Goal: Information Seeking & Learning: Learn about a topic

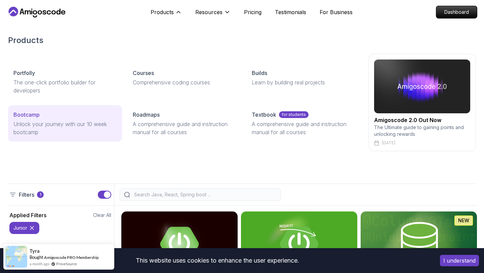
click at [80, 122] on p "Unlock your journey with our 10 week bootcamp" at bounding box center [64, 128] width 103 height 16
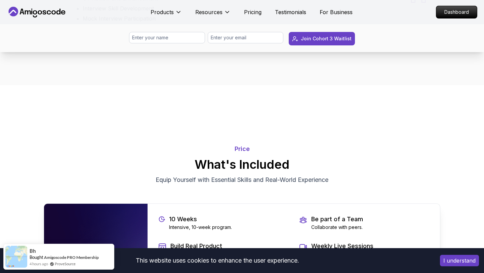
scroll to position [1297, 0]
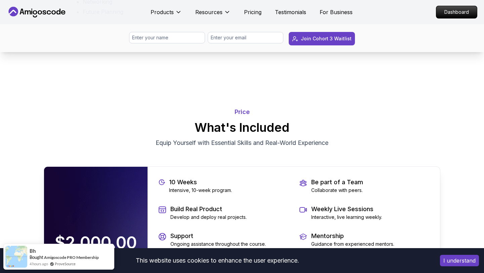
click at [240, 117] on p "Price" at bounding box center [242, 111] width 397 height 9
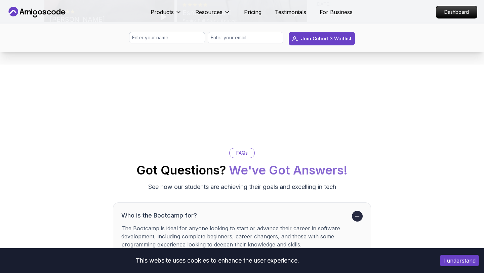
scroll to position [2393, 0]
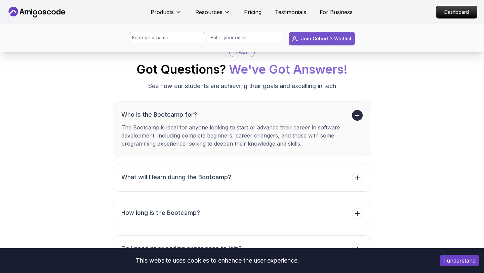
click at [334, 39] on div "Join Cohort 3 Waitlist" at bounding box center [326, 38] width 51 height 7
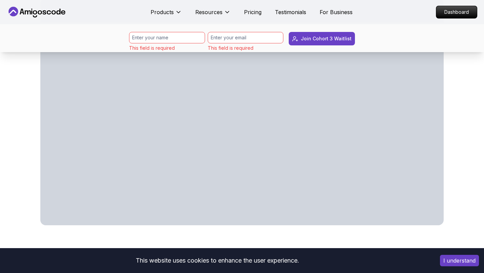
scroll to position [318, 0]
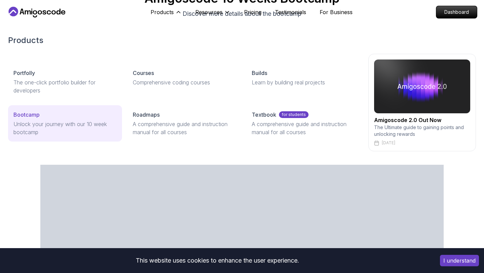
click at [44, 121] on p "Unlock your journey with our 10 week bootcamp" at bounding box center [64, 128] width 103 height 16
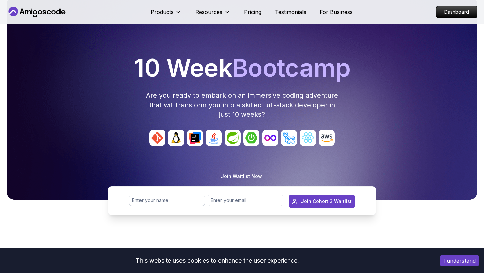
scroll to position [0, 0]
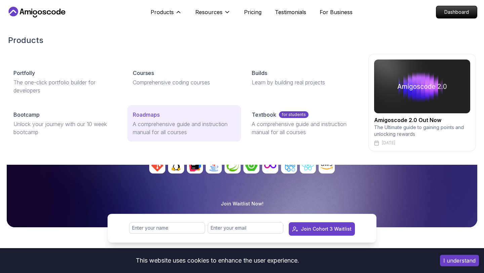
click at [167, 130] on p "A comprehensive guide and instruction manual for all courses" at bounding box center [184, 128] width 103 height 16
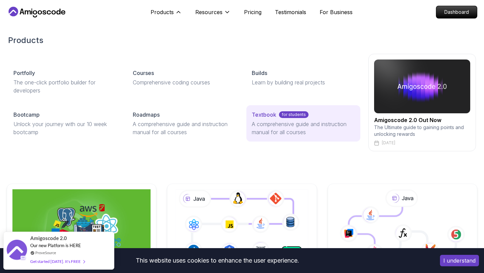
click at [298, 124] on p "A comprehensive guide and instruction manual for all courses" at bounding box center [303, 128] width 103 height 16
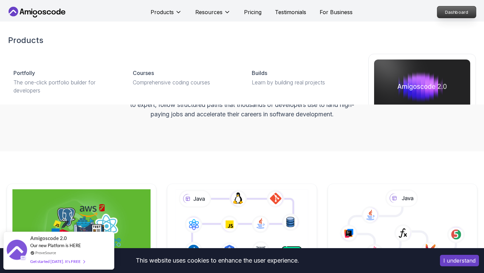
click at [457, 13] on p "Dashboard" at bounding box center [456, 11] width 39 height 11
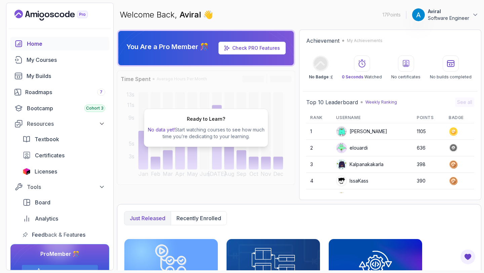
click at [431, 16] on p "Software Engineer" at bounding box center [448, 18] width 41 height 7
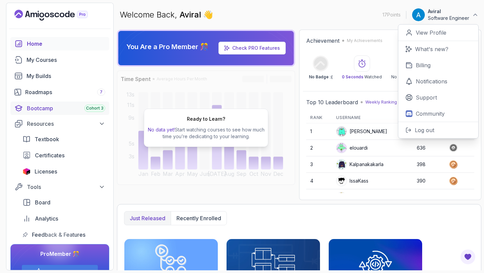
click at [63, 109] on div "Bootcamp Cohort 3" at bounding box center [66, 108] width 78 height 8
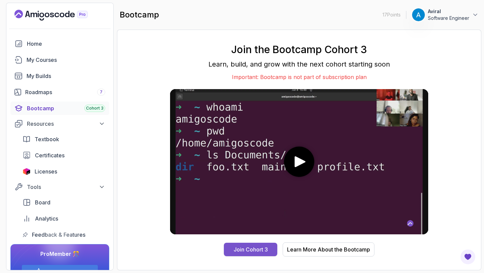
click at [240, 254] on button "Join Cohort 3" at bounding box center [250, 249] width 53 height 13
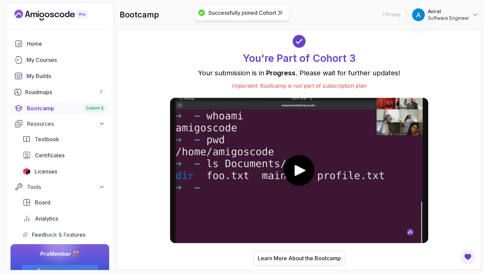
click at [273, 258] on div "Learn More About the Bootcamp" at bounding box center [299, 258] width 83 height 8
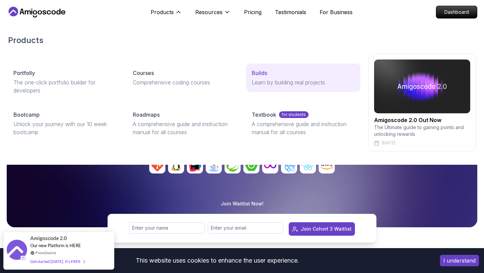
click at [261, 84] on p "Learn by building real projects" at bounding box center [303, 82] width 103 height 8
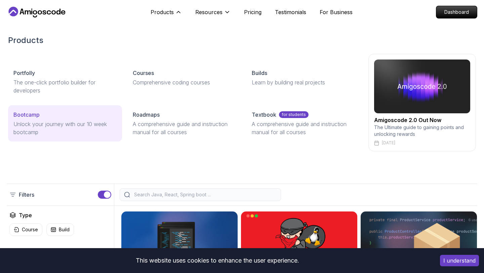
click at [50, 125] on p "Unlock your journey with our 10 week bootcamp" at bounding box center [64, 128] width 103 height 16
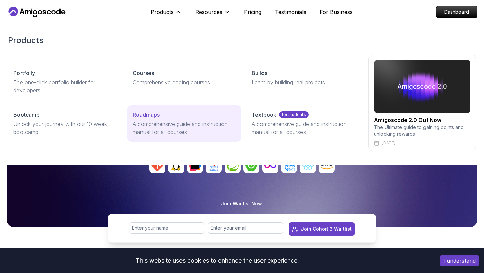
click at [161, 128] on p "A comprehensive guide and instruction manual for all courses" at bounding box center [184, 128] width 103 height 16
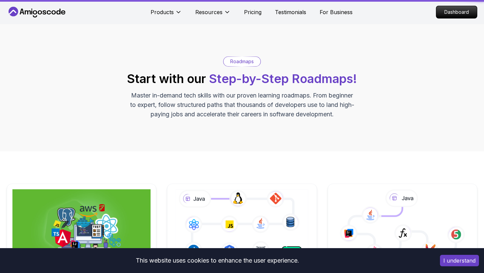
scroll to position [119, 0]
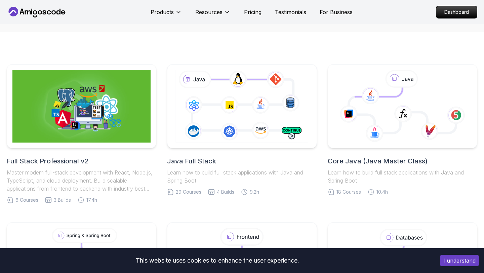
click at [80, 159] on h2 "Full Stack Professional v2" at bounding box center [82, 160] width 150 height 9
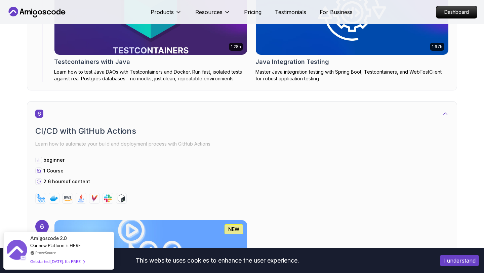
scroll to position [1714, 0]
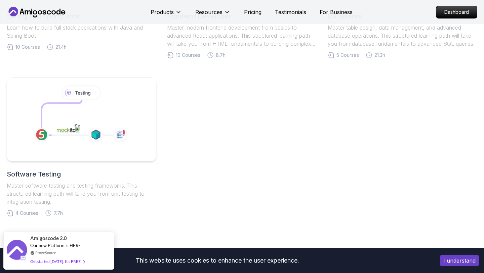
scroll to position [346, 0]
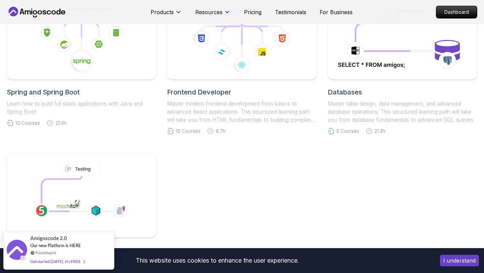
click at [57, 95] on h2 "Spring and Spring Boot" at bounding box center [82, 91] width 150 height 9
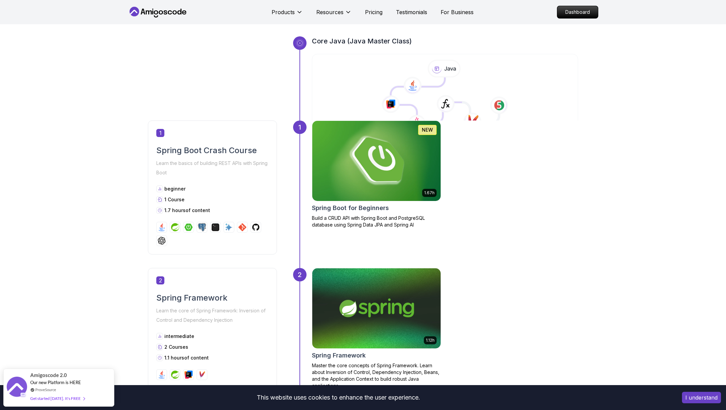
scroll to position [200, 0]
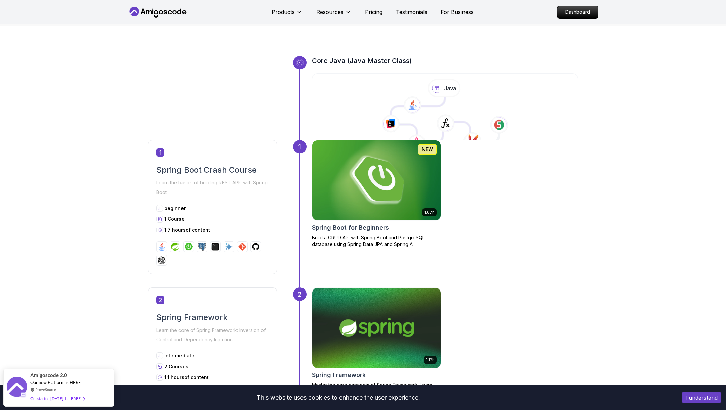
click at [362, 223] on h2 "Spring Boot for Beginners" at bounding box center [350, 227] width 77 height 9
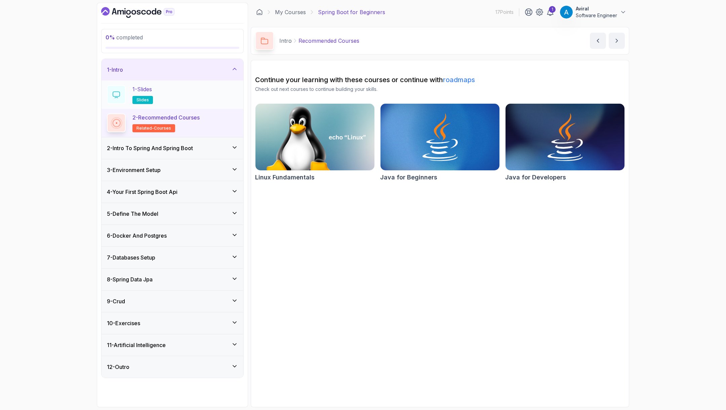
click at [156, 93] on div "1 - Slides slides" at bounding box center [172, 94] width 131 height 19
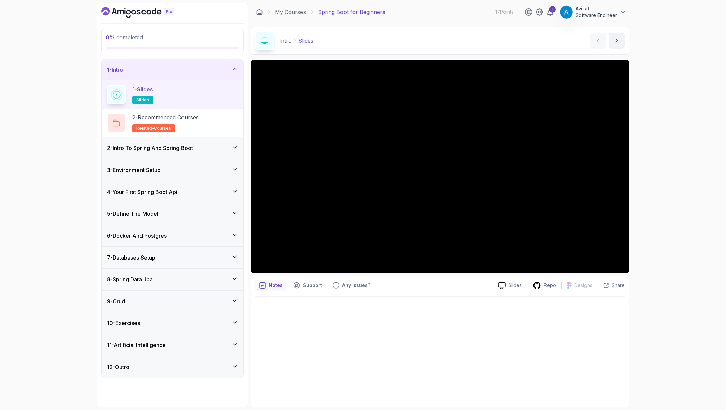
click at [160, 147] on h3 "2 - Intro To Spring And Spring Boot" at bounding box center [150, 148] width 86 height 8
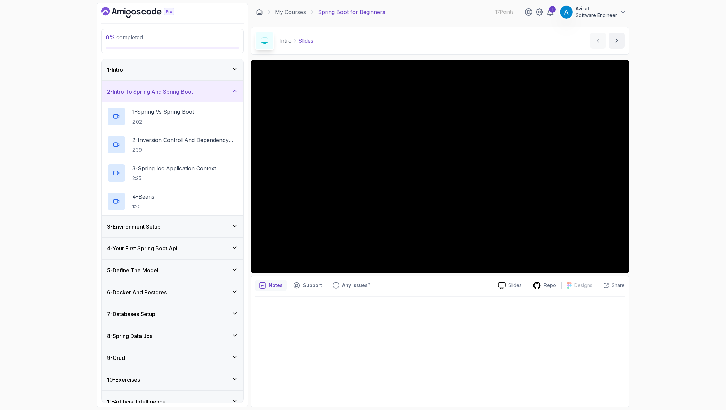
click at [204, 95] on div "2 - Intro To Spring And Spring Boot" at bounding box center [172, 91] width 131 height 8
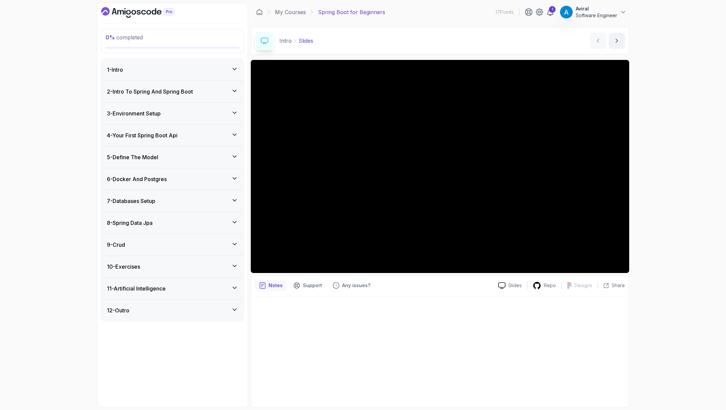
click at [205, 70] on div "1 - Intro" at bounding box center [172, 70] width 131 height 8
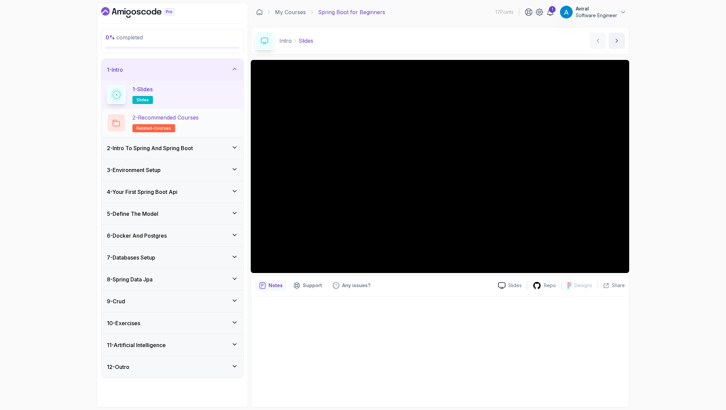
click at [191, 125] on h2 "2 - Recommended Courses related-courses" at bounding box center [165, 122] width 66 height 19
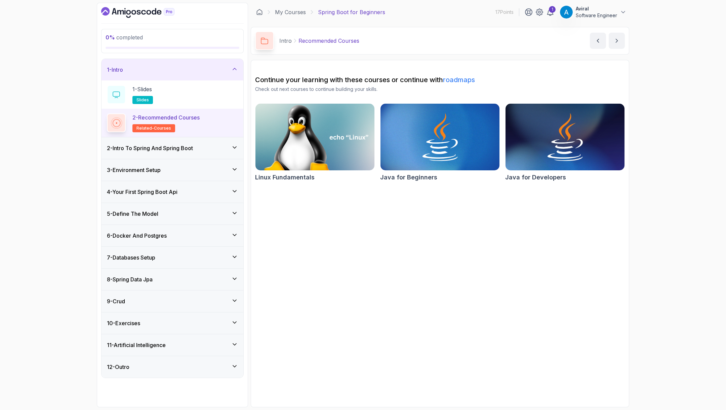
click at [297, 176] on h2 "Linux Fundamentals" at bounding box center [285, 177] width 60 height 9
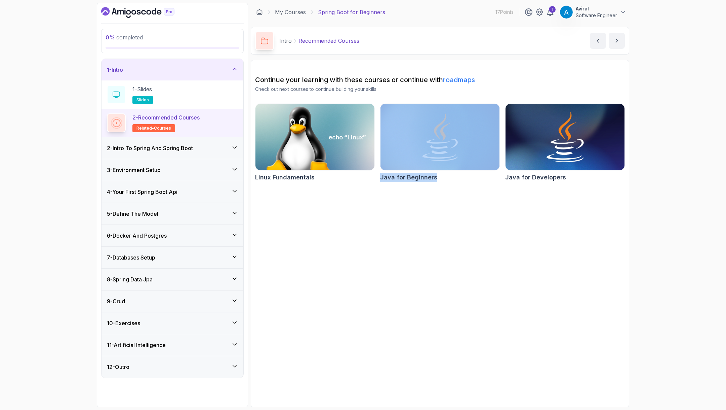
click at [556, 175] on h2 "Java for Developers" at bounding box center [535, 177] width 61 height 9
click at [213, 75] on div "1 - Intro" at bounding box center [173, 70] width 142 height 22
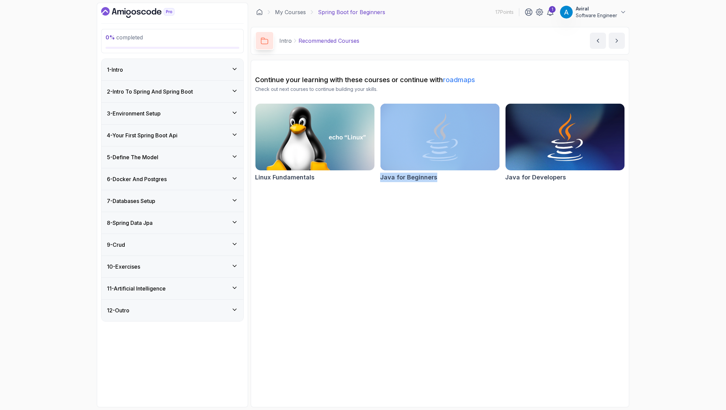
click at [199, 91] on div "2 - Intro To Spring And Spring Boot" at bounding box center [172, 91] width 131 height 8
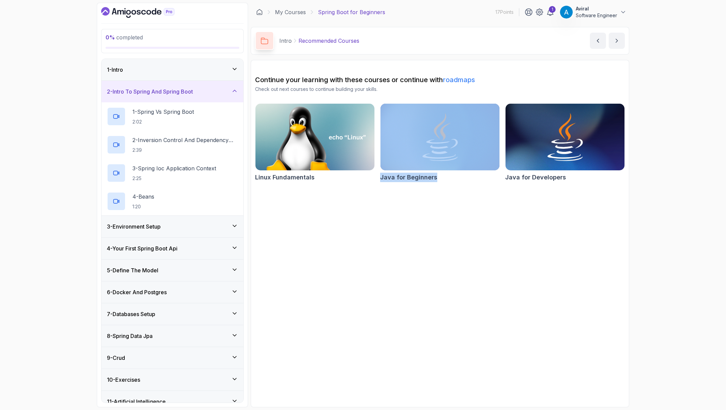
scroll to position [14, 0]
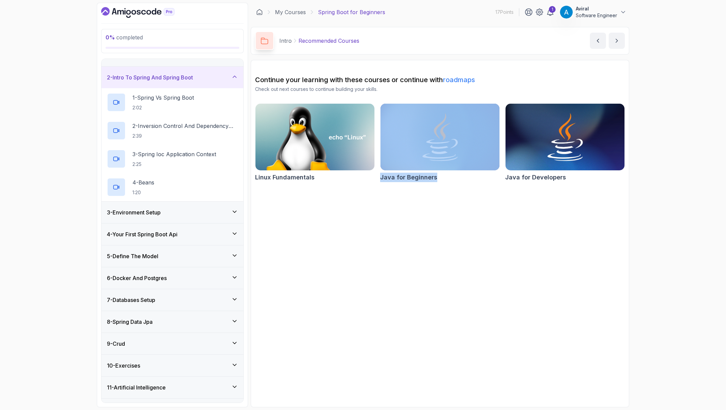
click at [173, 211] on div "3 - Environment Setup" at bounding box center [172, 212] width 131 height 8
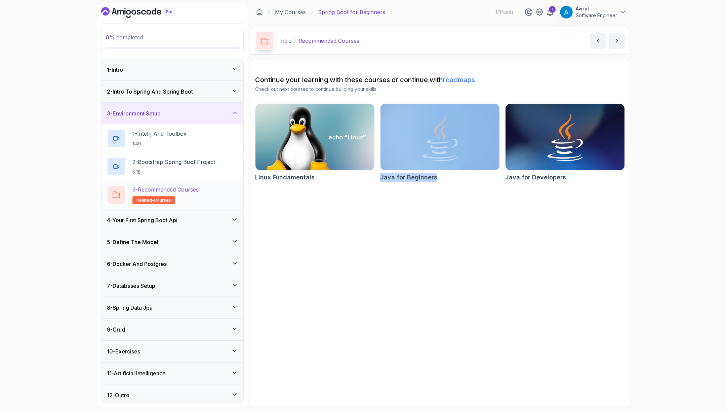
scroll to position [2, 0]
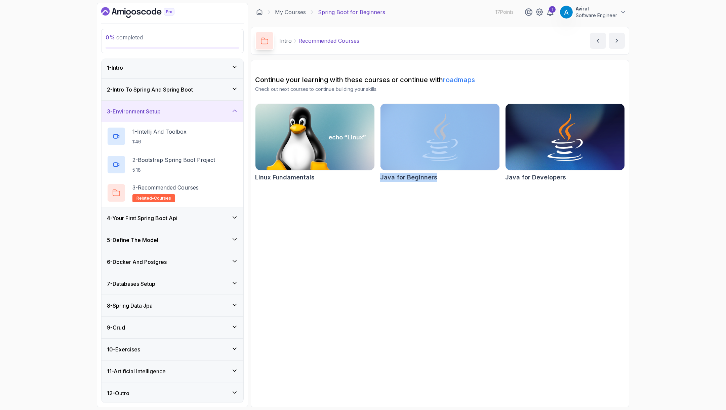
click at [160, 218] on h3 "4 - Your First Spring Boot Api" at bounding box center [142, 218] width 71 height 8
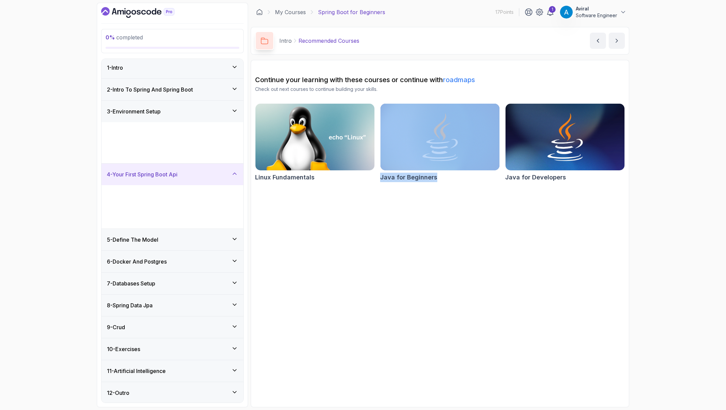
scroll to position [0, 0]
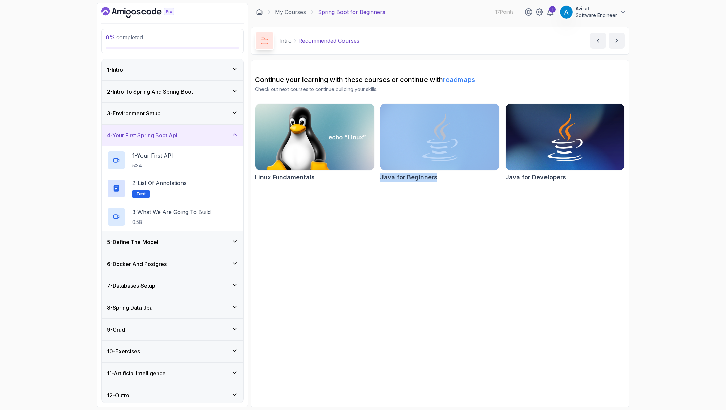
click at [187, 135] on div "4 - Your First Spring Boot Api" at bounding box center [172, 135] width 131 height 8
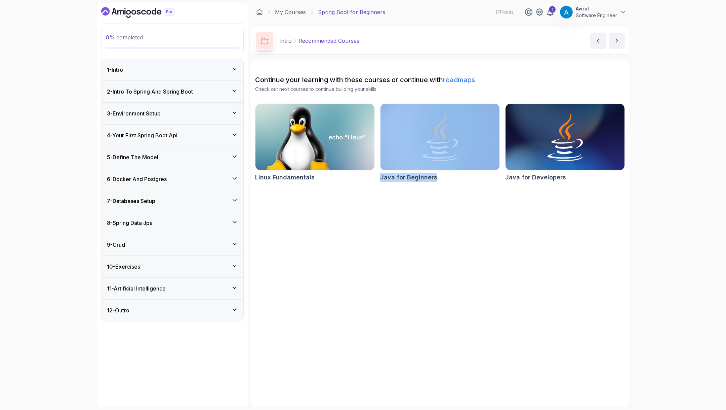
click at [167, 153] on div "5 - Define The Model" at bounding box center [172, 157] width 131 height 8
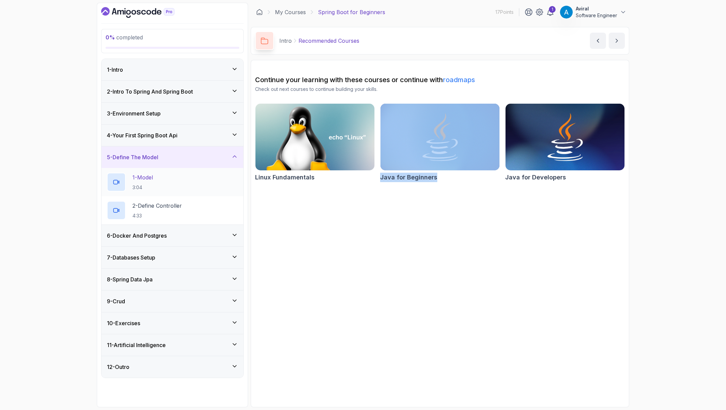
click at [163, 183] on div "1 - Model 3:04" at bounding box center [172, 182] width 131 height 19
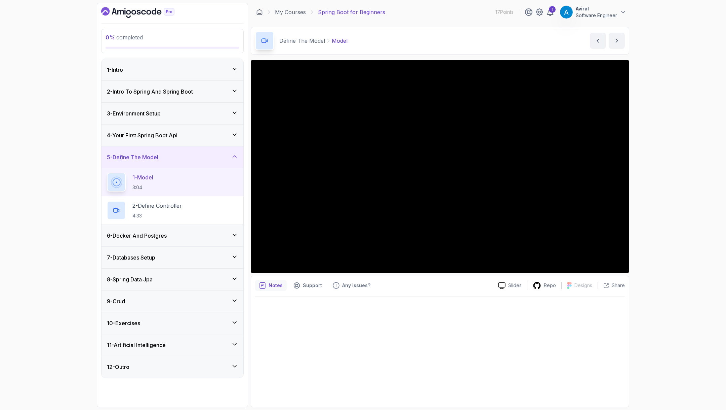
click at [198, 240] on div "6 - Docker And Postgres" at bounding box center [173, 236] width 142 height 22
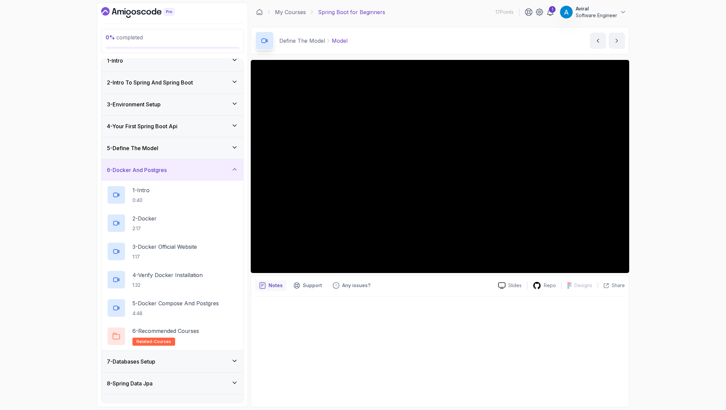
scroll to position [9, 0]
click at [196, 159] on div "6 - Docker And Postgres" at bounding box center [173, 170] width 142 height 22
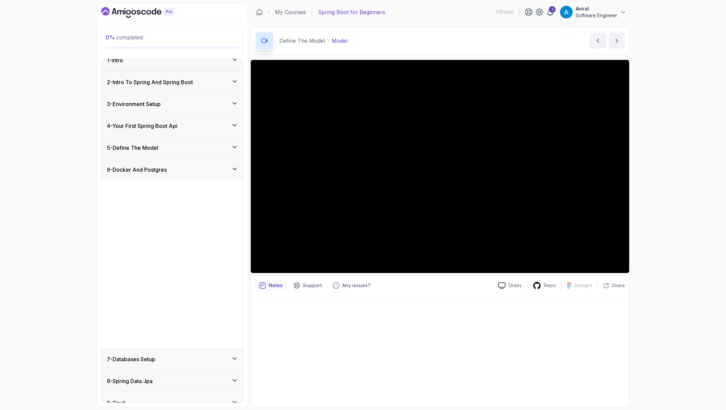
scroll to position [0, 0]
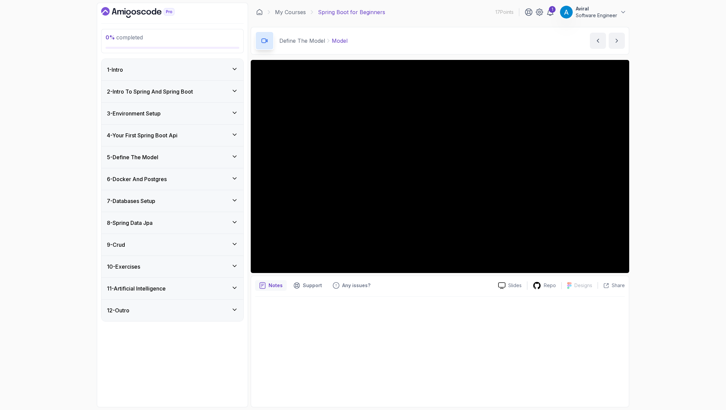
click at [186, 199] on div "7 - Databases Setup" at bounding box center [172, 201] width 131 height 8
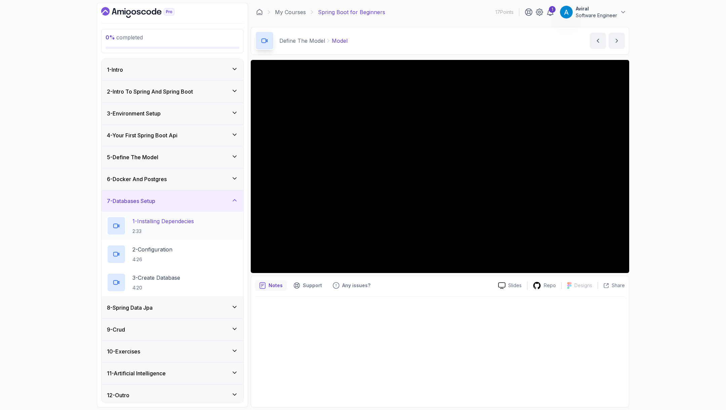
scroll to position [2, 0]
click at [160, 303] on div "8 - Spring Data Jpa" at bounding box center [172, 305] width 131 height 8
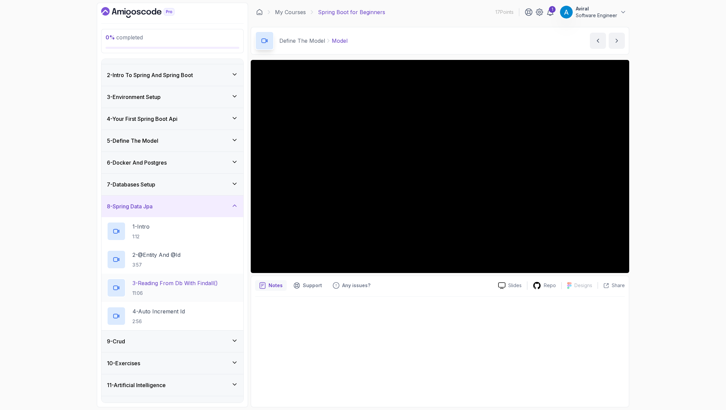
scroll to position [30, 0]
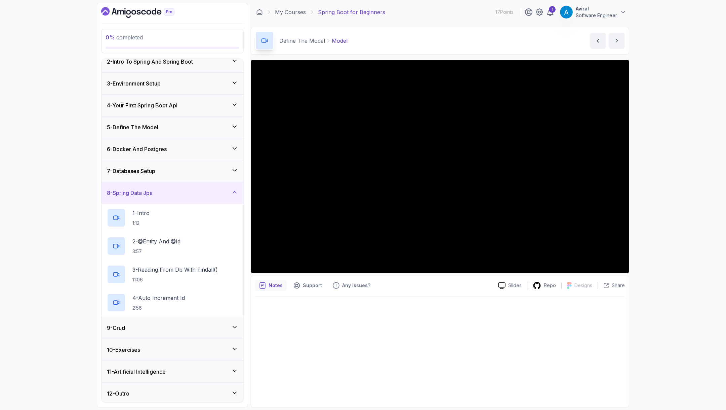
click at [157, 328] on div "9 - Crud" at bounding box center [172, 327] width 131 height 8
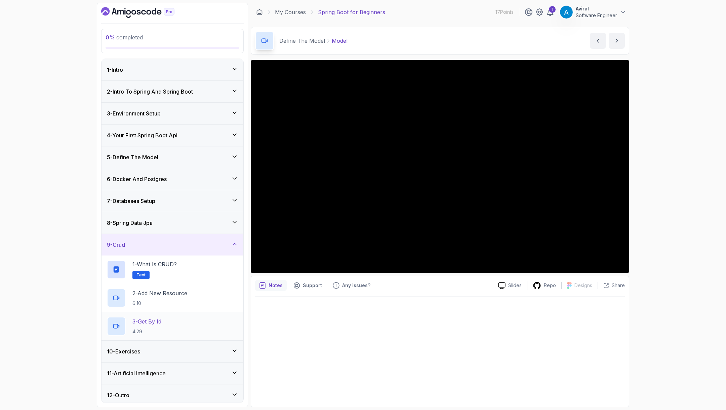
scroll to position [2, 0]
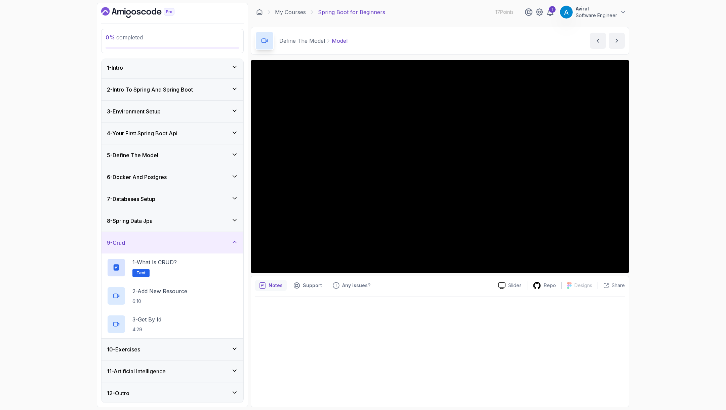
click at [155, 353] on div "10 - Exercises" at bounding box center [173, 349] width 142 height 22
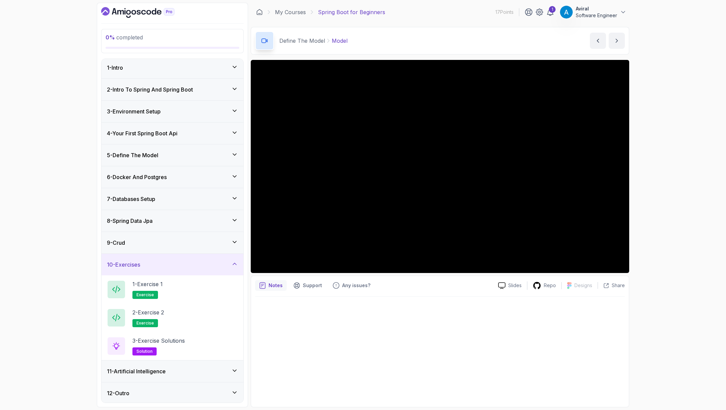
click at [157, 372] on h3 "11 - Artificial Intelligence" at bounding box center [136, 371] width 59 height 8
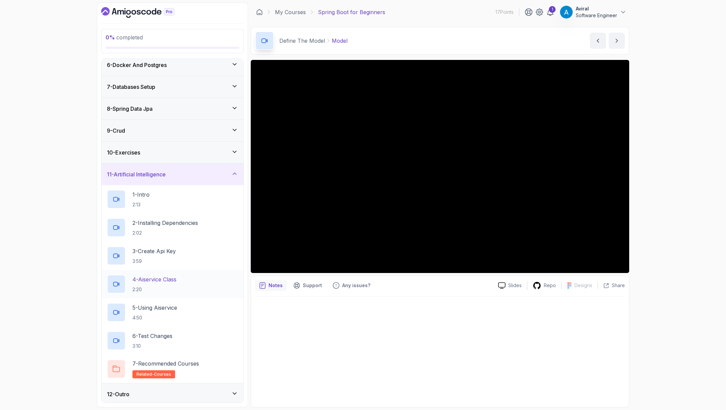
scroll to position [115, 0]
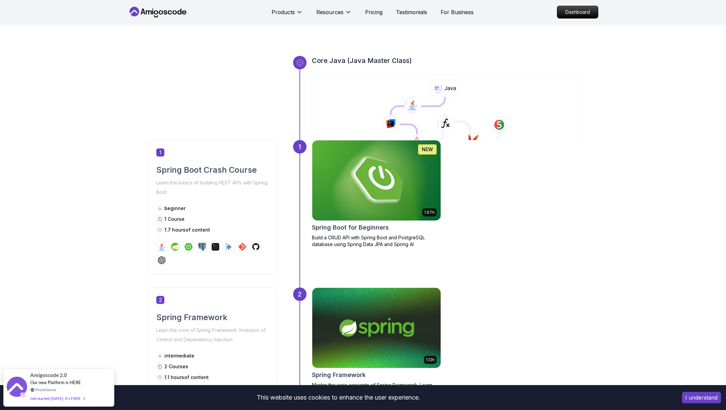
scroll to position [298, 0]
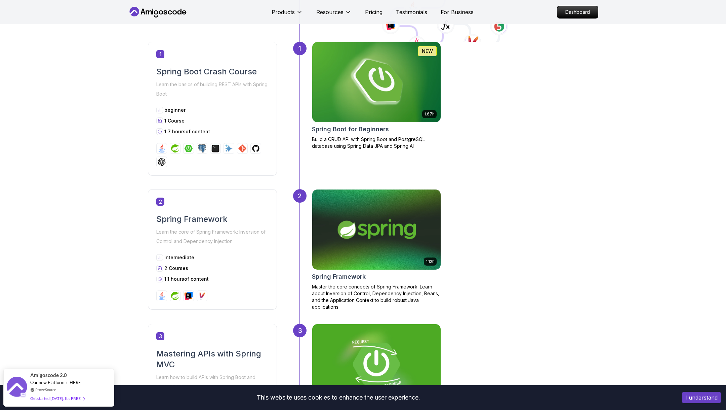
click at [348, 271] on div "1.12h Spring Framework Master the core concepts of Spring Framework. Learn abou…" at bounding box center [376, 249] width 129 height 121
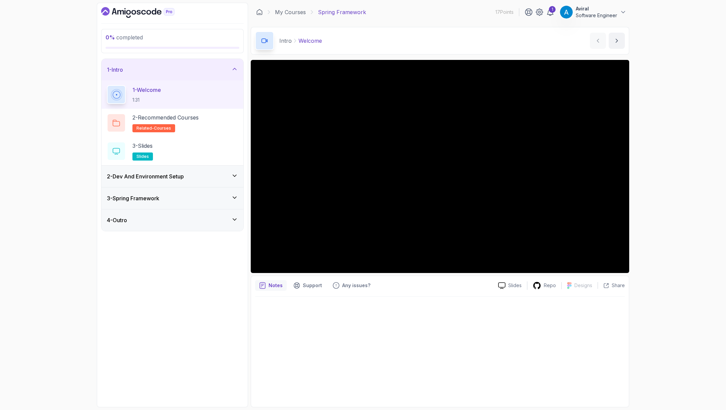
click at [201, 174] on div "2 - Dev And Environment Setup" at bounding box center [172, 176] width 131 height 8
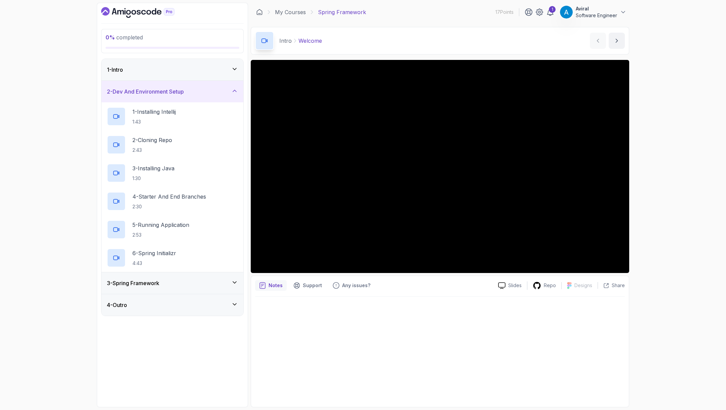
click at [184, 283] on div "3 - Spring Framework" at bounding box center [172, 283] width 131 height 8
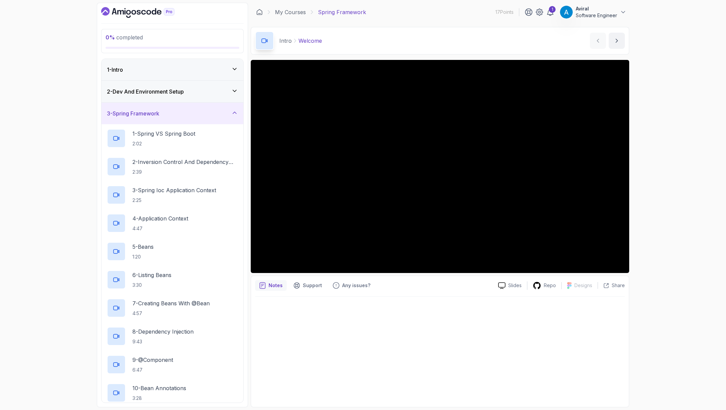
click at [217, 110] on div "3 - Spring Framework" at bounding box center [172, 113] width 131 height 8
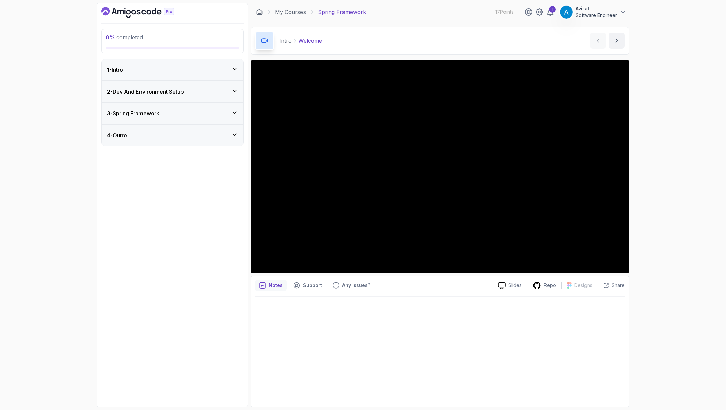
click at [176, 139] on div "4 - Outro" at bounding box center [173, 135] width 142 height 22
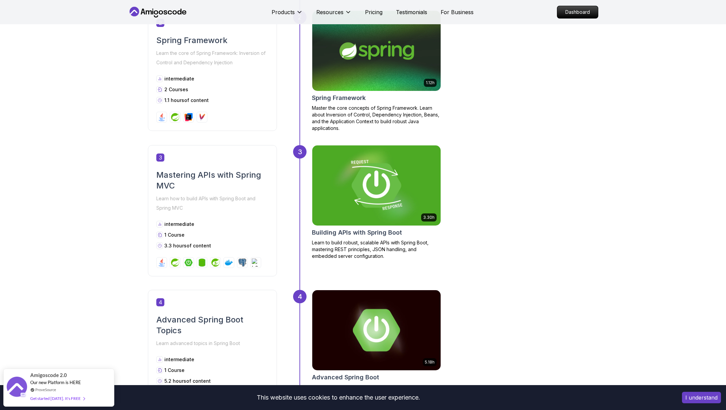
scroll to position [476, 0]
click at [366, 229] on h2 "Building APIs with Spring Boot" at bounding box center [357, 232] width 90 height 9
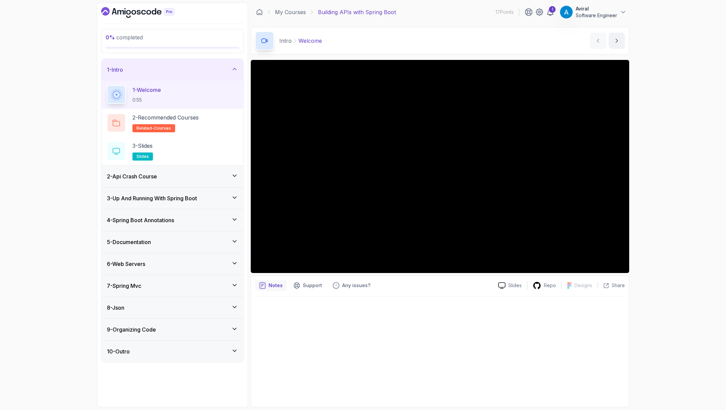
click at [191, 172] on div "2 - Api Crash Course" at bounding box center [172, 176] width 131 height 8
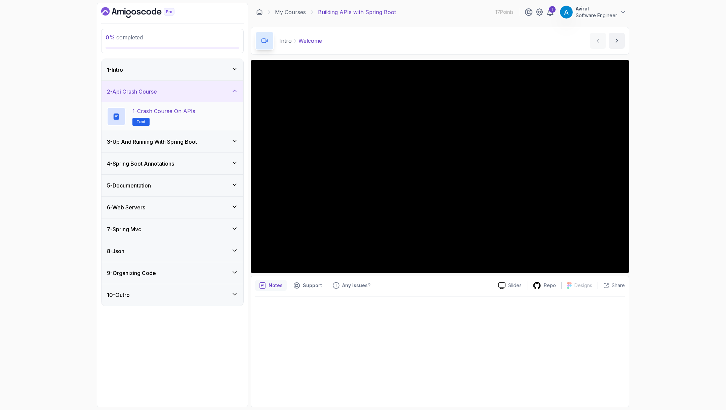
click at [195, 115] on h2 "1 - Crash Course on APIs Text" at bounding box center [163, 116] width 63 height 19
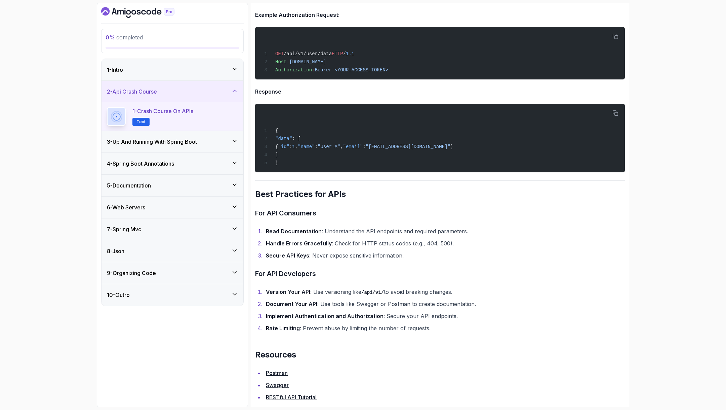
scroll to position [1273, 0]
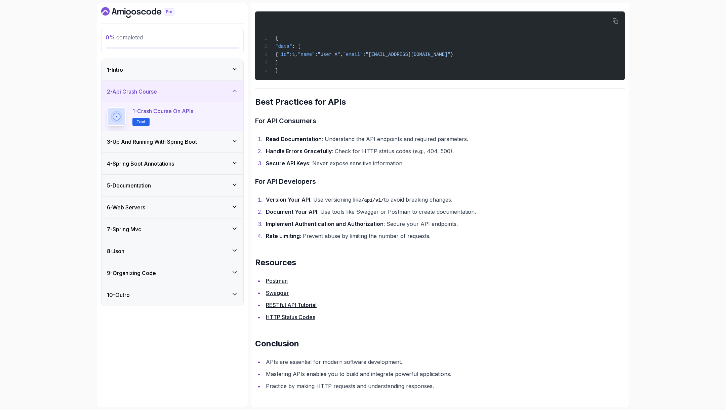
click at [170, 164] on h3 "4 - Spring Boot Annotations" at bounding box center [140, 163] width 67 height 8
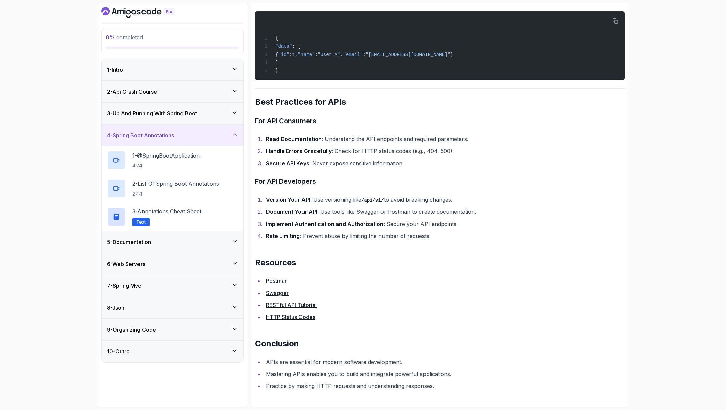
click at [181, 238] on div "5 - Documentation" at bounding box center [172, 242] width 131 height 8
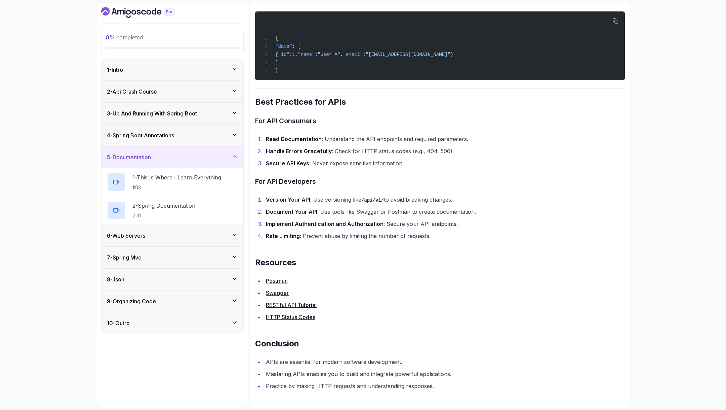
click at [181, 163] on div "5 - Documentation" at bounding box center [173, 157] width 142 height 22
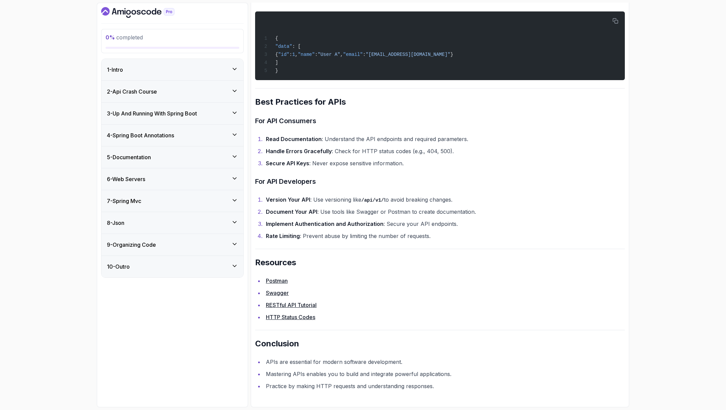
click at [184, 178] on div "6 - Web Servers" at bounding box center [172, 179] width 131 height 8
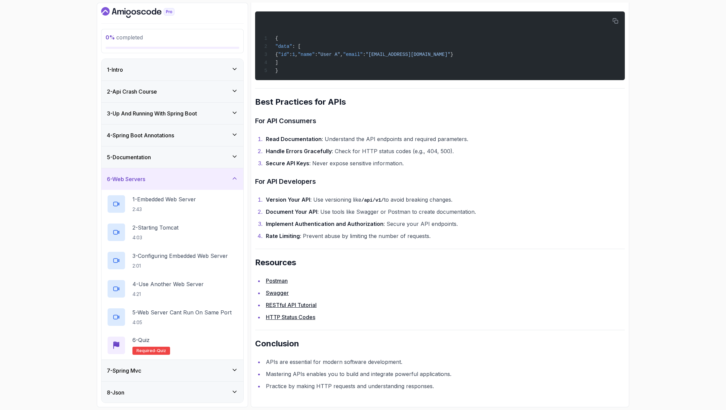
click at [183, 178] on div "6 - Web Servers" at bounding box center [172, 179] width 131 height 8
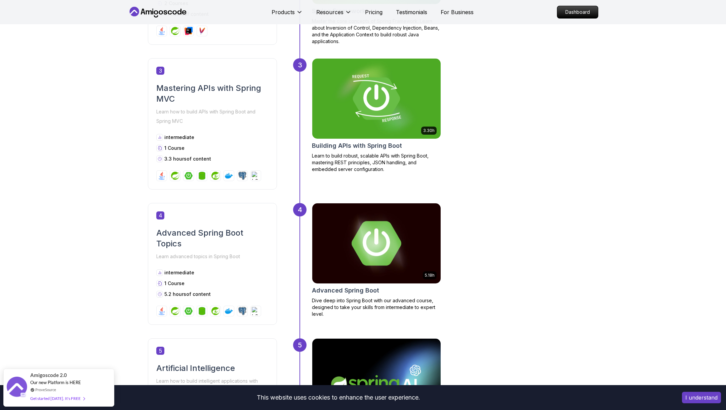
scroll to position [615, 0]
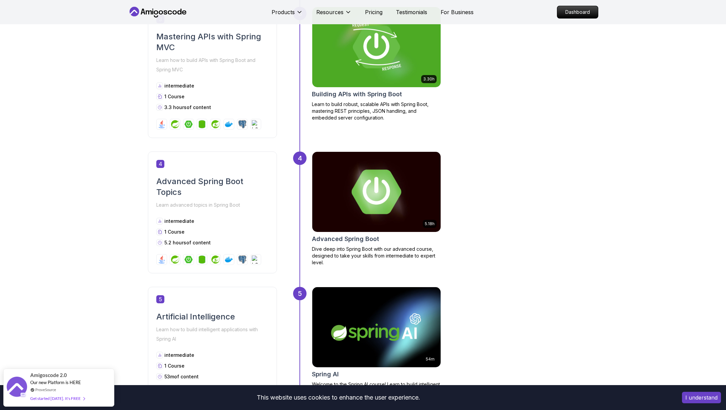
click at [343, 237] on h2 "Advanced Spring Boot" at bounding box center [345, 238] width 67 height 9
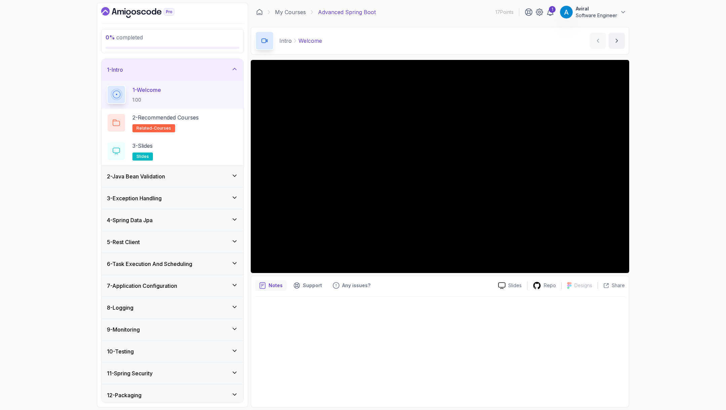
click at [179, 179] on div "2 - Java Bean Validation" at bounding box center [172, 176] width 131 height 8
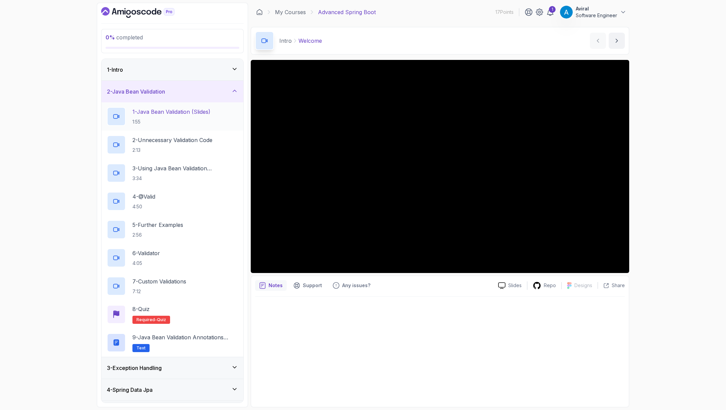
click at [170, 104] on div "1 - Java Bean Validation (Slides) 1:55" at bounding box center [173, 116] width 142 height 28
click at [173, 89] on div "2 - Java Bean Validation" at bounding box center [172, 91] width 131 height 8
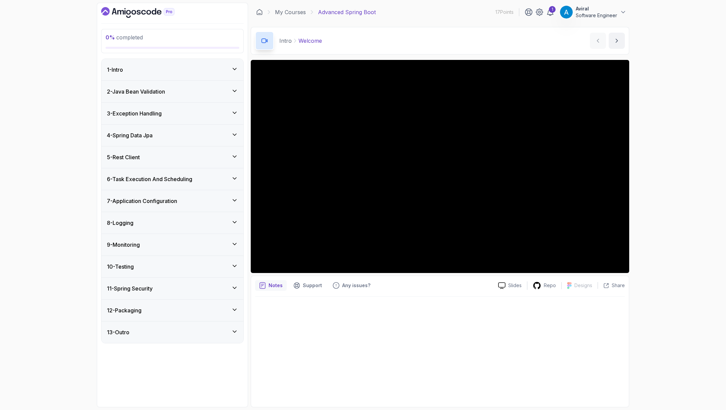
click at [159, 265] on div "10 - Testing" at bounding box center [172, 266] width 131 height 8
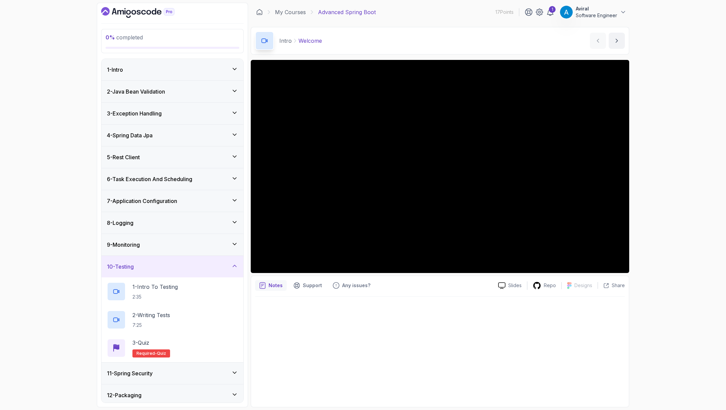
click at [159, 268] on div "10 - Testing" at bounding box center [172, 266] width 131 height 8
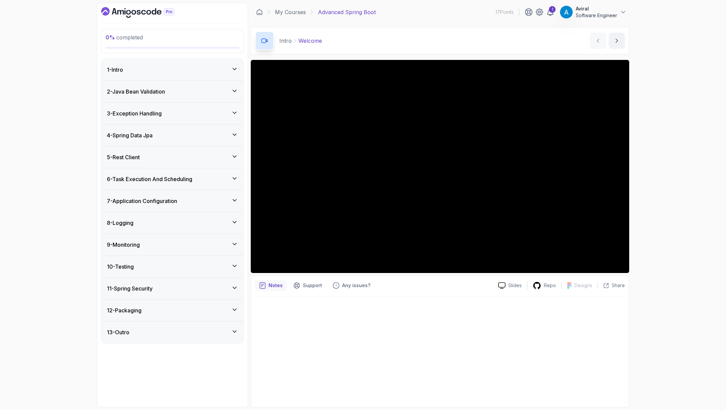
click at [148, 288] on h3 "11 - Spring Security" at bounding box center [130, 288] width 46 height 8
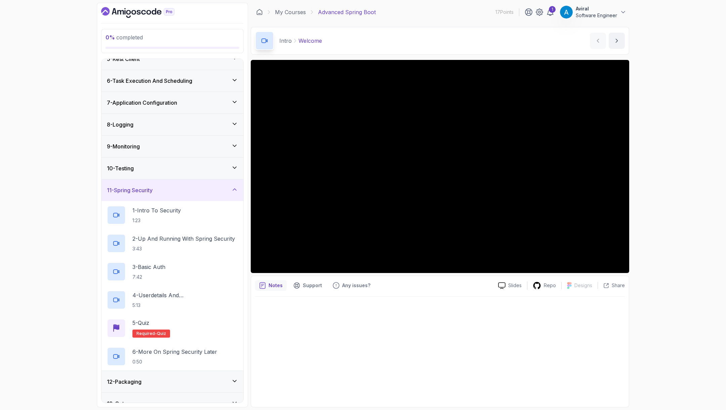
scroll to position [108, 0]
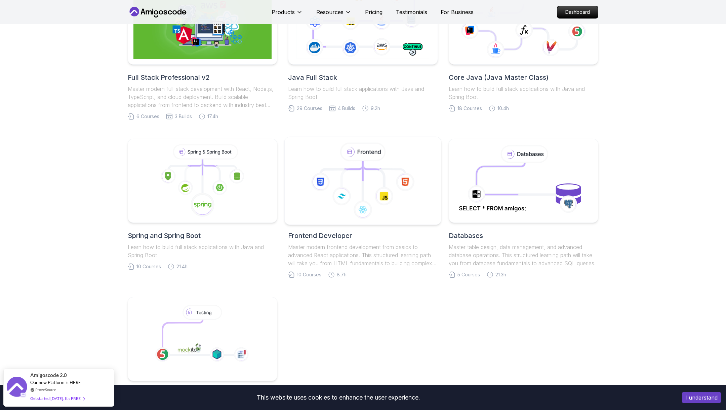
scroll to position [205, 0]
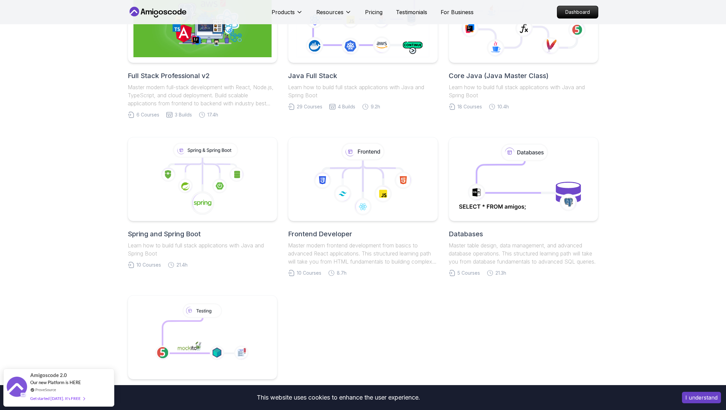
click at [186, 234] on h2 "Spring and Spring Boot" at bounding box center [203, 233] width 150 height 9
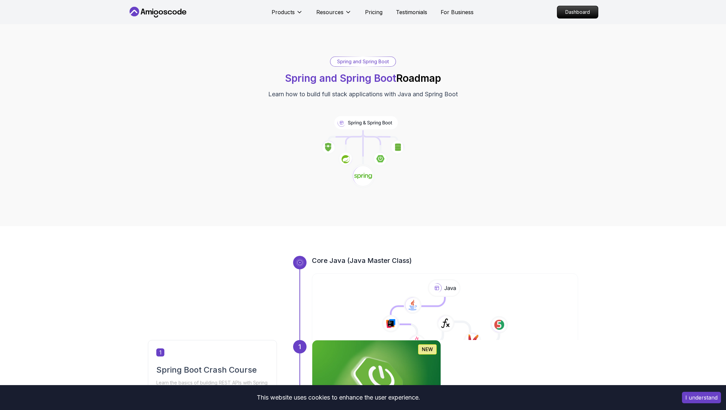
scroll to position [989, 0]
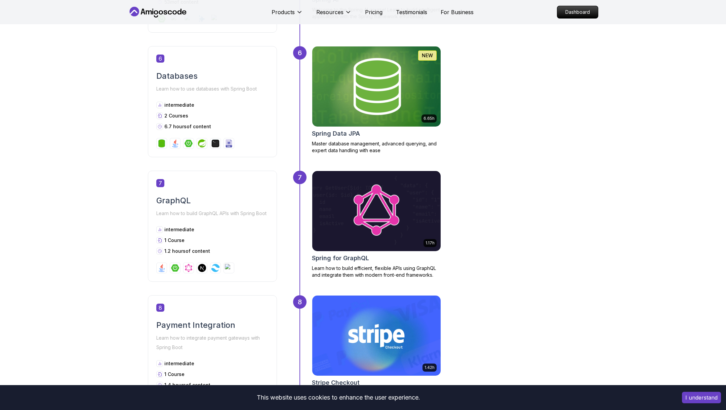
click at [345, 132] on h2 "Spring Data JPA" at bounding box center [336, 133] width 48 height 9
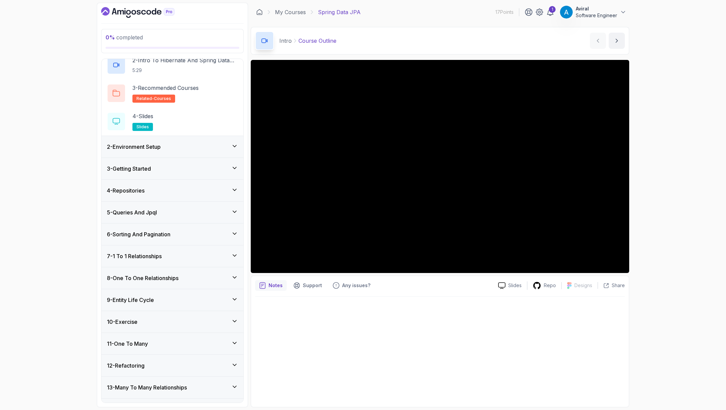
scroll to position [104, 0]
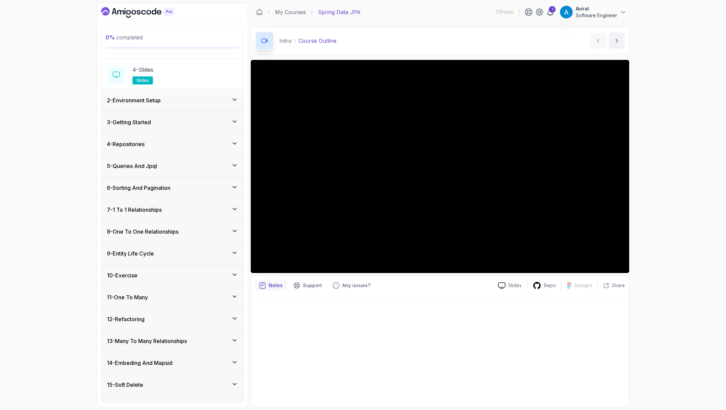
click at [183, 231] on div "8 - One To One Relationships" at bounding box center [172, 231] width 131 height 8
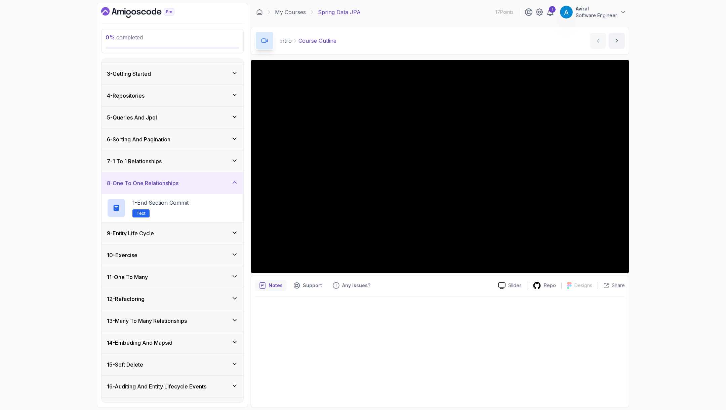
scroll to position [9, 0]
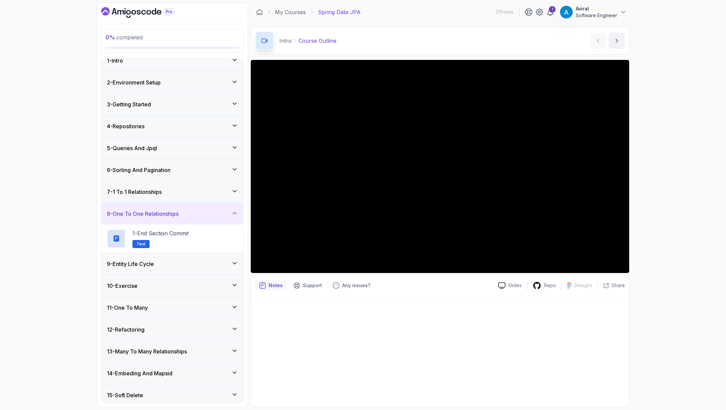
click at [192, 210] on div "8 - One To One Relationships" at bounding box center [172, 213] width 131 height 8
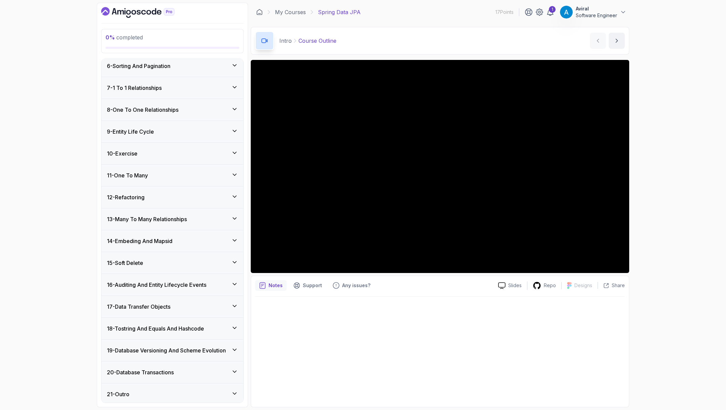
scroll to position [0, 0]
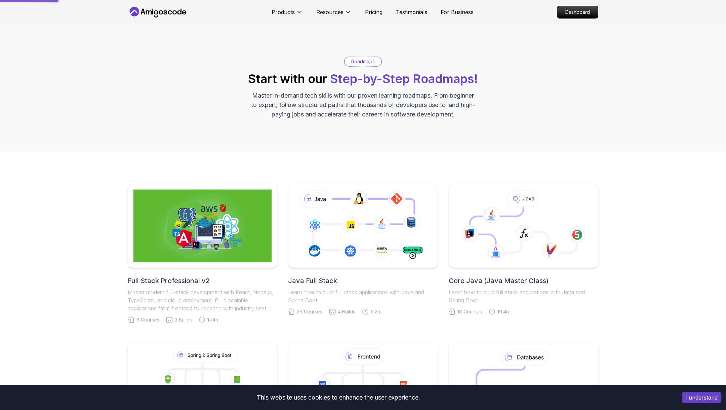
scroll to position [589, 0]
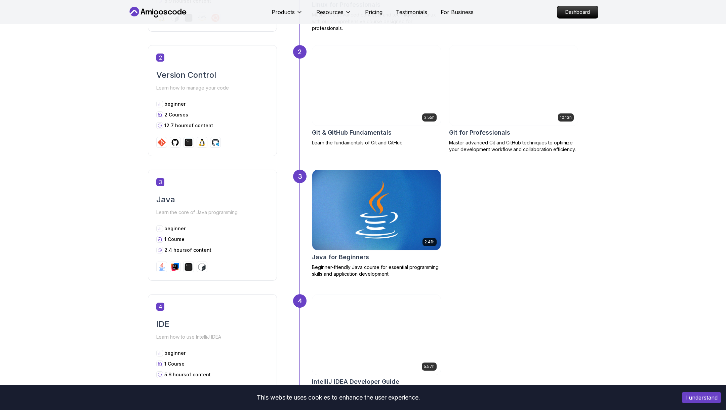
scroll to position [446, 0]
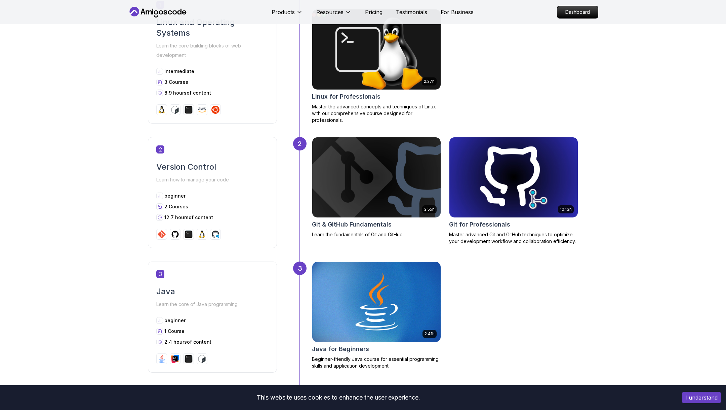
click at [492, 160] on img at bounding box center [513, 177] width 135 height 84
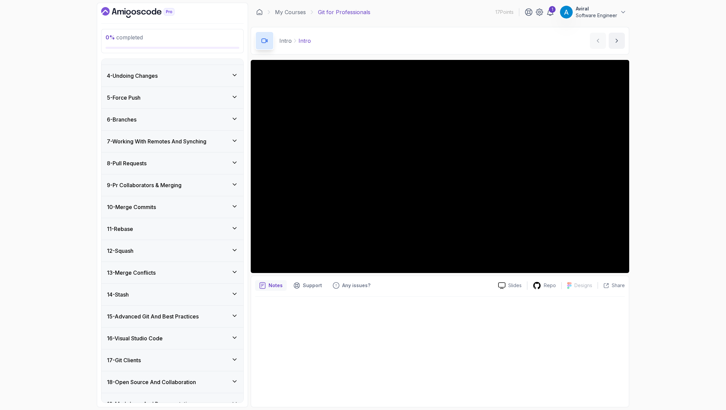
scroll to position [176, 0]
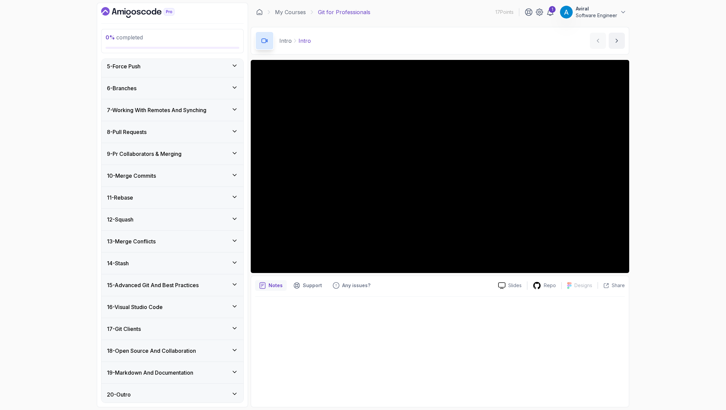
click at [159, 325] on div "17 - Git Clients" at bounding box center [172, 329] width 131 height 8
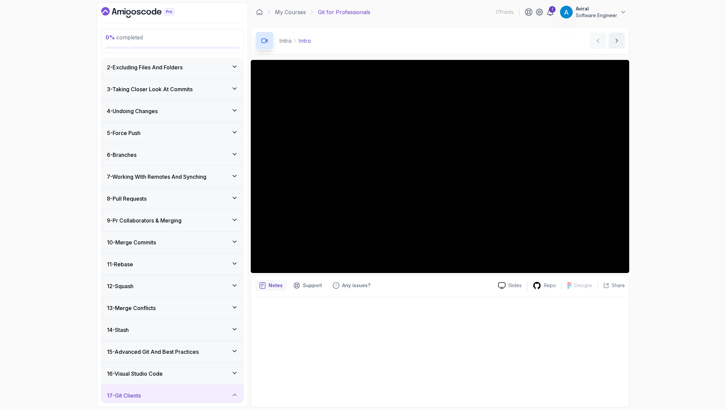
scroll to position [0, 0]
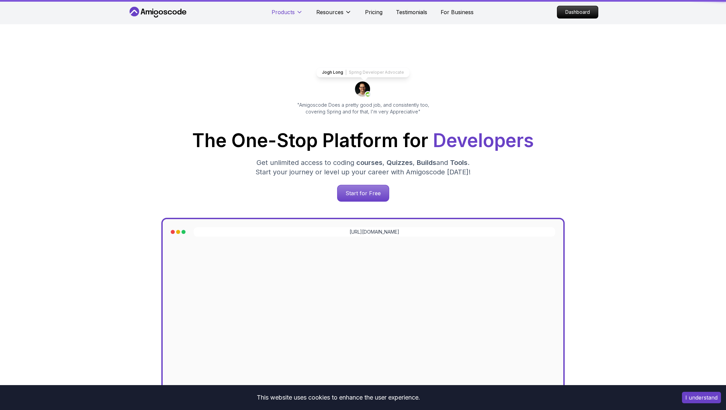
scroll to position [236, 0]
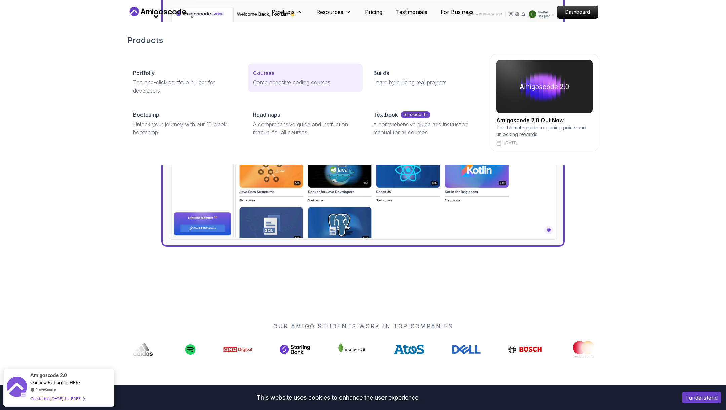
click at [269, 74] on p "Courses" at bounding box center [263, 73] width 21 height 8
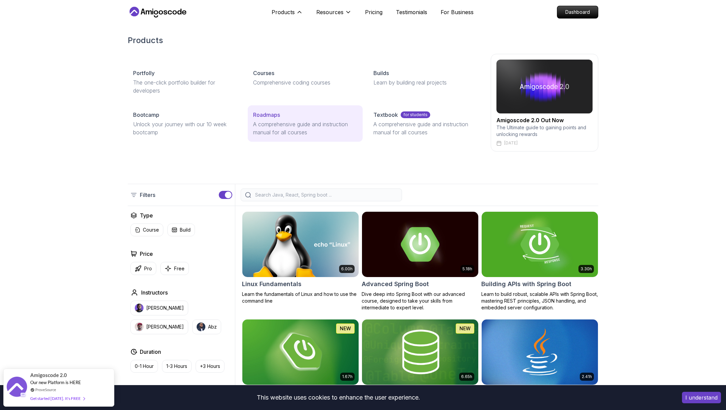
click at [294, 125] on p "A comprehensive guide and instruction manual for all courses" at bounding box center [305, 128] width 104 height 16
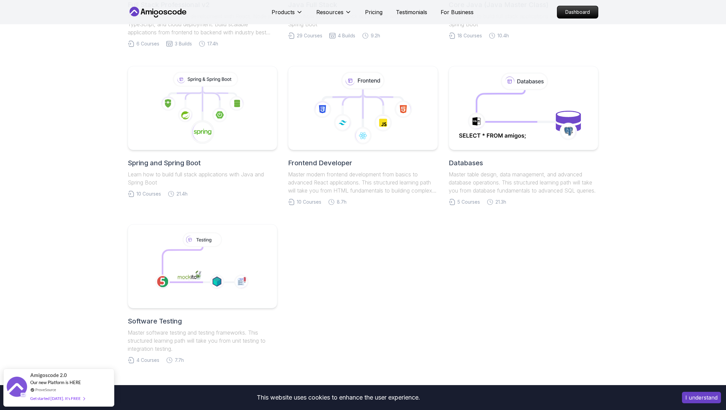
scroll to position [276, 0]
click at [166, 324] on h2 "Software Testing" at bounding box center [203, 319] width 150 height 9
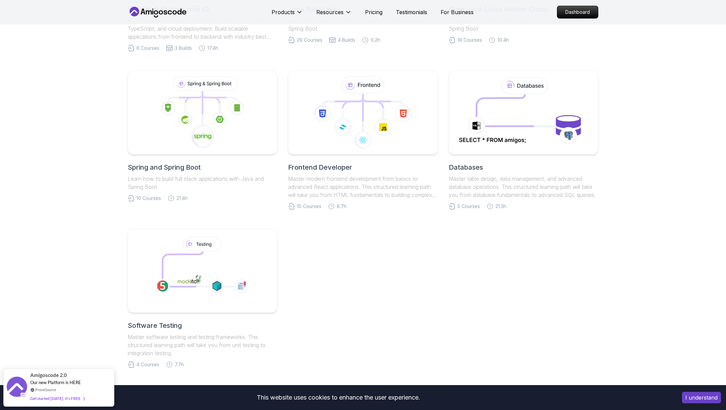
click at [179, 167] on h2 "Spring and Spring Boot" at bounding box center [203, 166] width 150 height 9
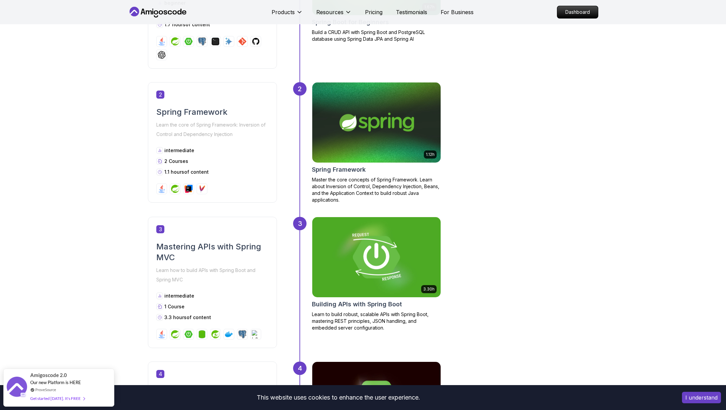
scroll to position [404, 0]
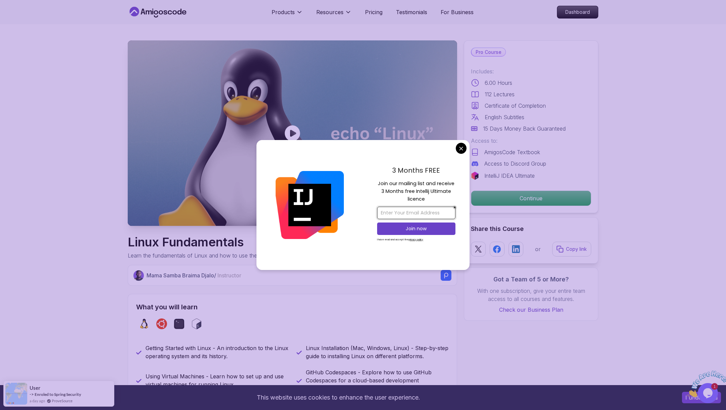
click at [400, 212] on input "email" at bounding box center [416, 212] width 78 height 12
type input "heyaviral3@gmail.com"
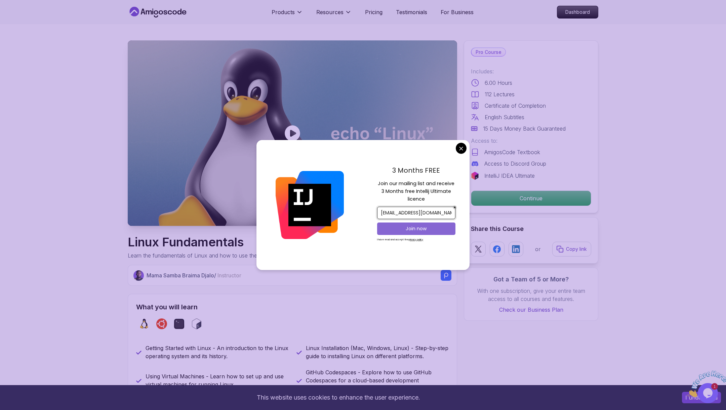
click at [423, 228] on p "Join now" at bounding box center [417, 228] width 64 height 7
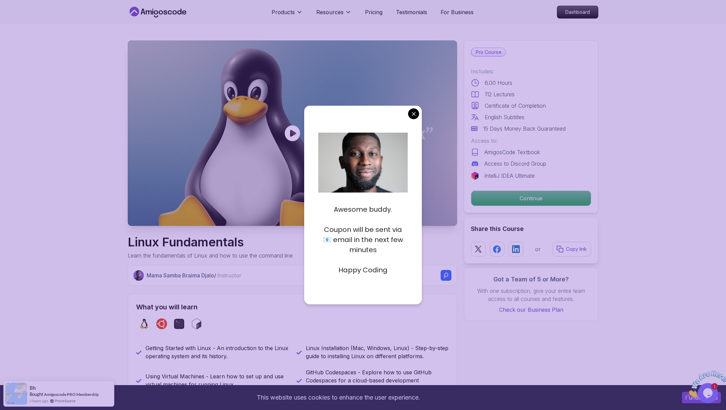
drag, startPoint x: 363, startPoint y: 230, endPoint x: 419, endPoint y: 229, distance: 55.8
click at [419, 230] on div "Awesome buddy. Coupon will be sent via 📧 email in the next few minutes Happy Co…" at bounding box center [363, 205] width 118 height 198
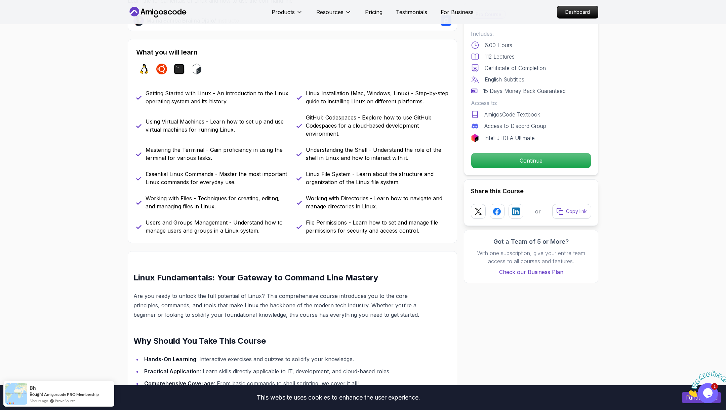
scroll to position [274, 0]
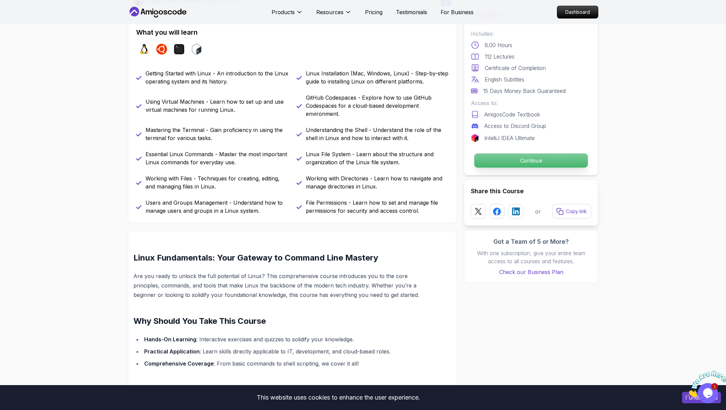
click at [530, 161] on p "Continue" at bounding box center [531, 160] width 114 height 14
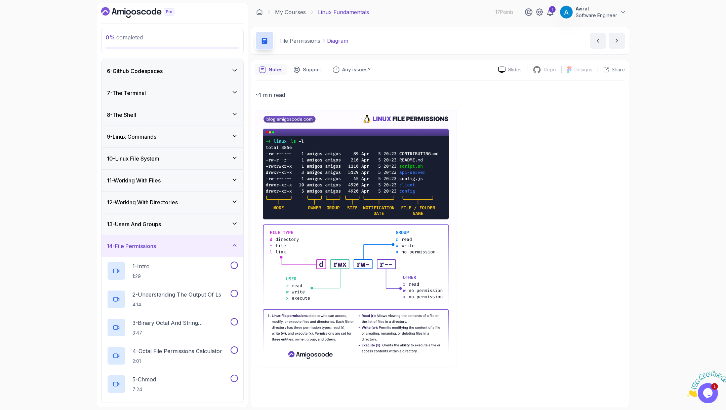
scroll to position [108, 0]
click at [184, 243] on div "14 - File Permissions" at bounding box center [172, 245] width 131 height 8
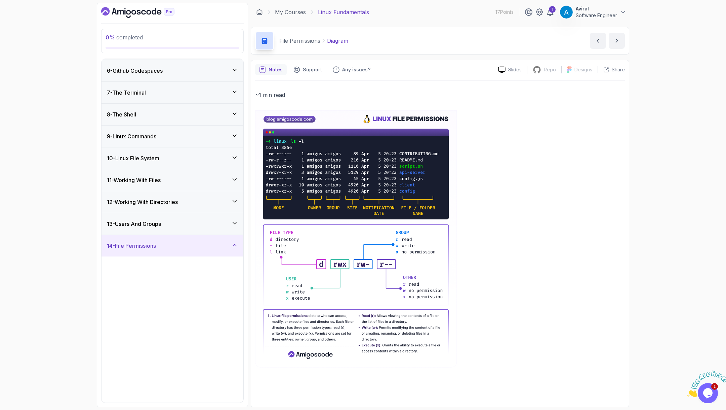
scroll to position [0, 0]
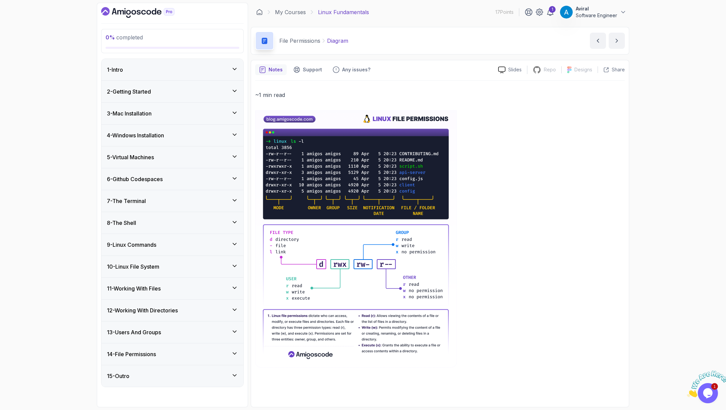
click at [163, 86] on div "2 - Getting Started" at bounding box center [173, 92] width 142 height 22
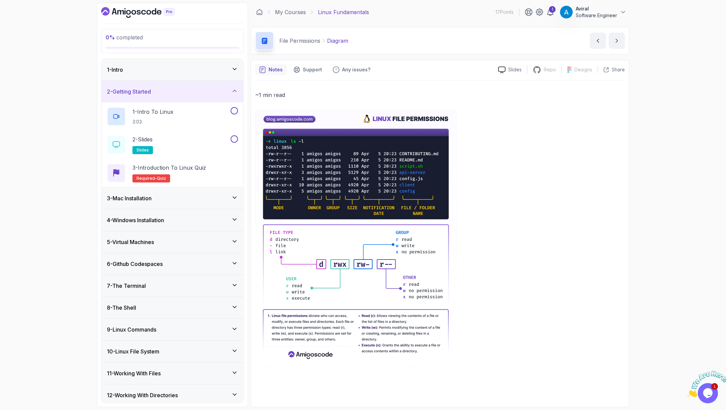
click at [166, 197] on div "3 - Mac Installation" at bounding box center [172, 198] width 131 height 8
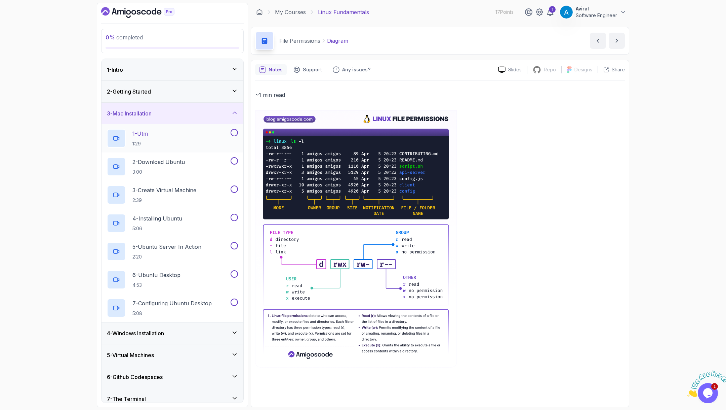
click at [166, 140] on div "1 - Utm 1:29" at bounding box center [168, 138] width 122 height 19
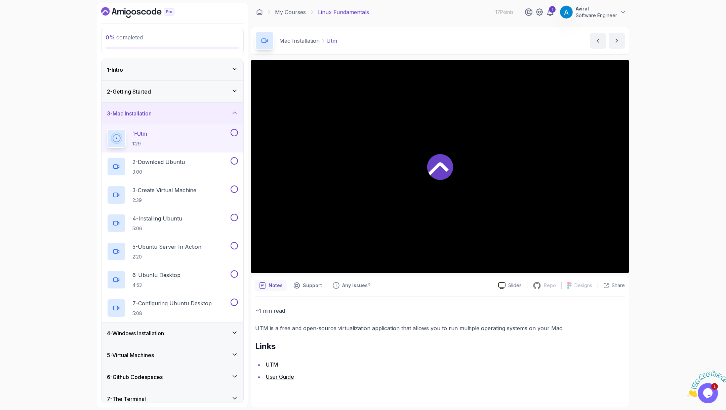
click at [439, 168] on icon at bounding box center [440, 167] width 26 height 26
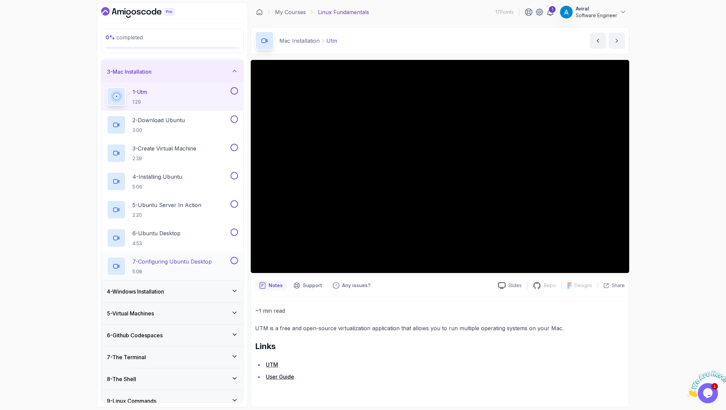
scroll to position [43, 0]
click at [168, 311] on div "5 - Virtual Machines" at bounding box center [172, 312] width 131 height 8
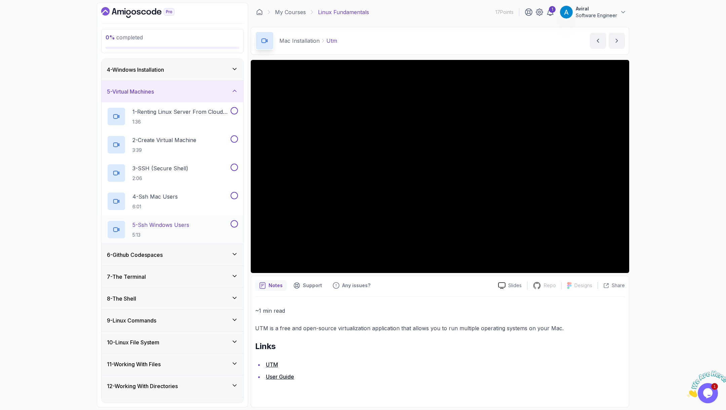
scroll to position [66, 0]
click at [159, 272] on div "7 - The Terminal" at bounding box center [172, 276] width 131 height 8
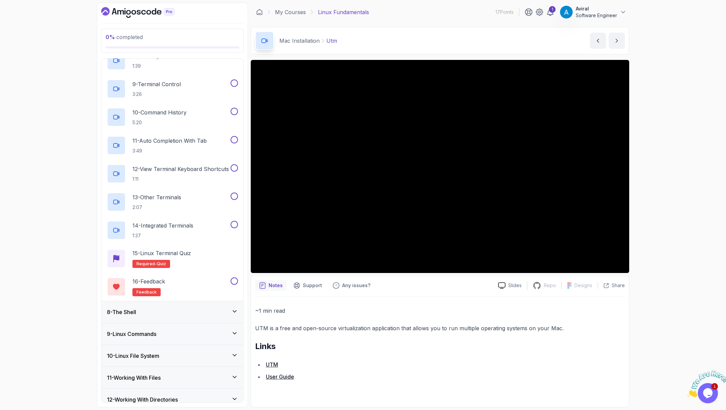
scroll to position [426, 0]
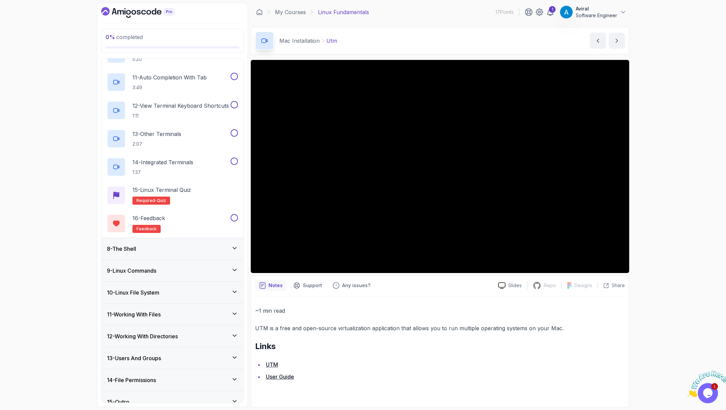
click at [160, 253] on div "8 - The Shell" at bounding box center [173, 249] width 142 height 22
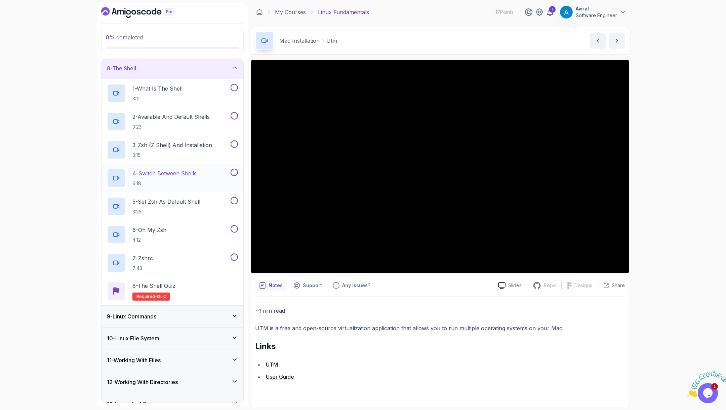
scroll to position [154, 0]
click at [166, 90] on p "1 - What Is The Shell" at bounding box center [157, 89] width 50 height 8
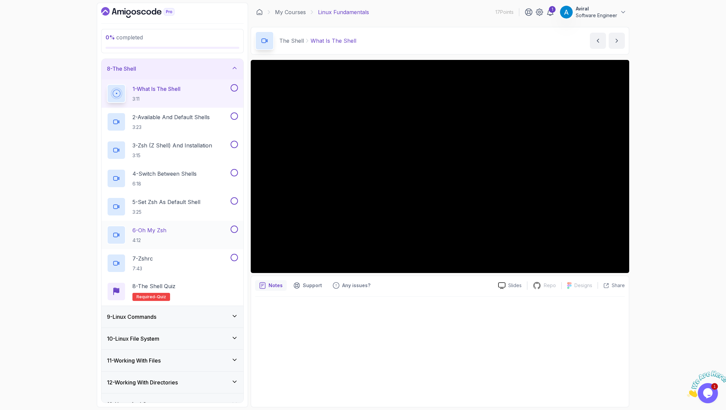
scroll to position [208, 0]
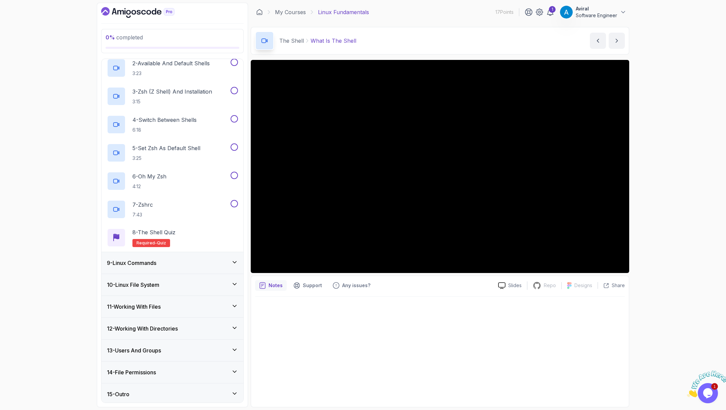
click at [169, 282] on div "10 - Linux File System" at bounding box center [172, 284] width 131 height 8
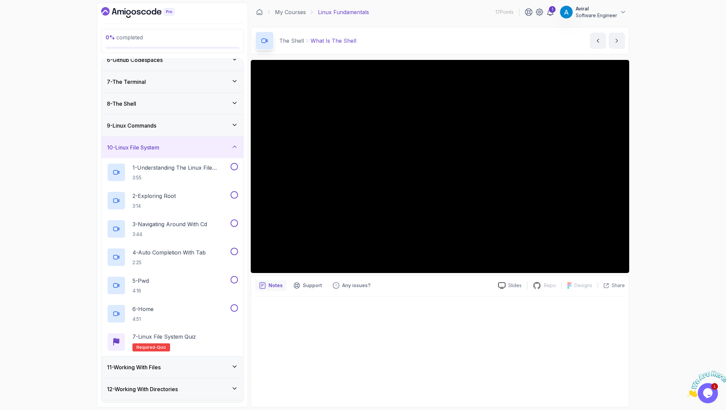
scroll to position [180, 0]
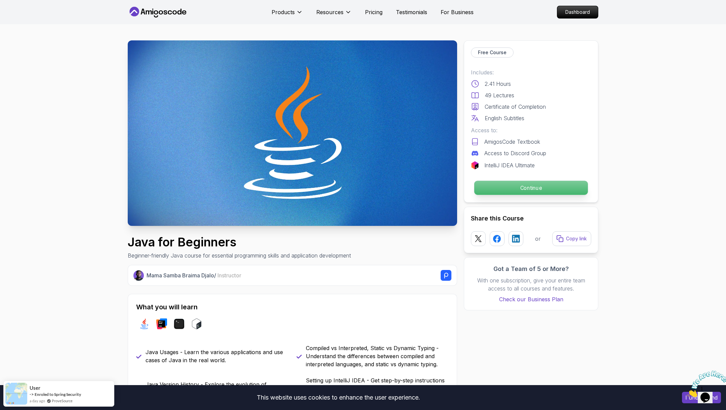
click at [513, 184] on p "Continue" at bounding box center [531, 188] width 114 height 14
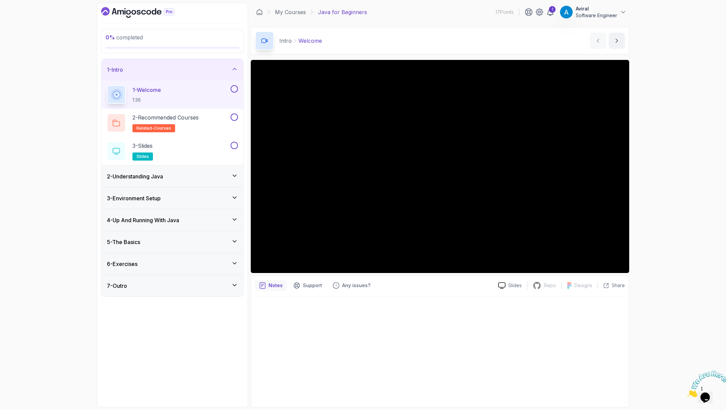
click at [177, 197] on div "3 - Environment Setup" at bounding box center [172, 198] width 131 height 8
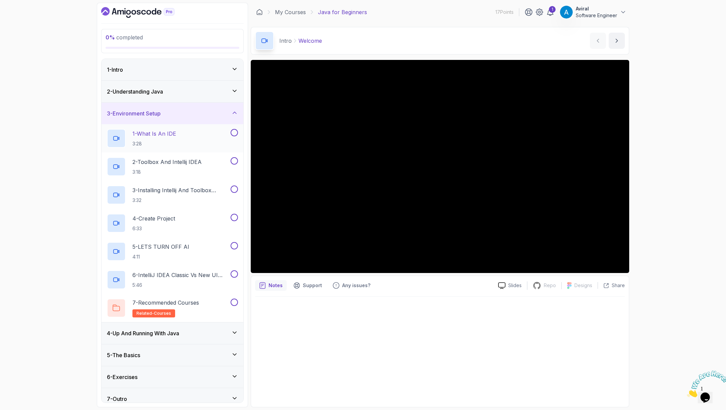
click at [192, 127] on div "1 - What Is An IDE 3:28" at bounding box center [173, 138] width 142 height 28
click at [233, 109] on icon at bounding box center [234, 112] width 7 height 7
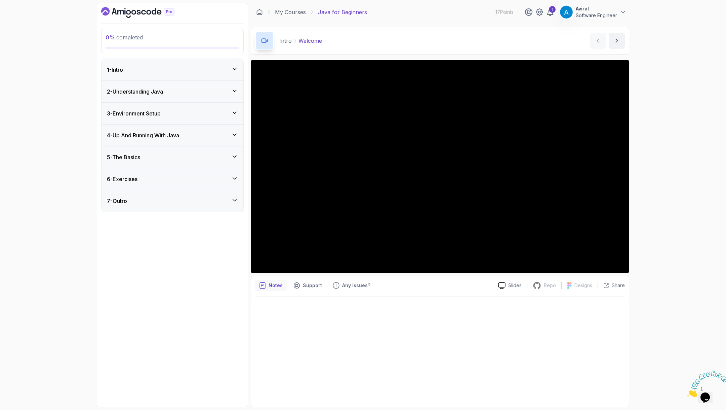
click at [174, 71] on div "1 - Intro" at bounding box center [172, 70] width 131 height 8
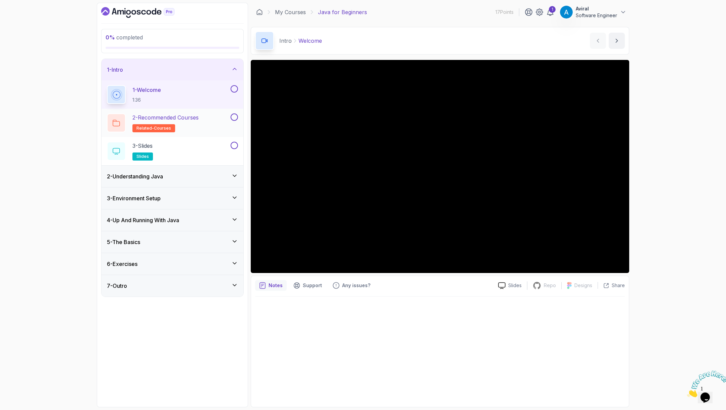
click at [192, 123] on h2 "2 - Recommended Courses related-courses" at bounding box center [165, 122] width 66 height 19
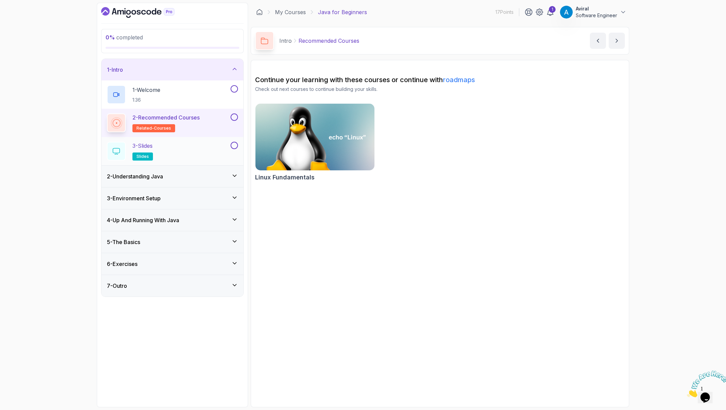
click at [180, 148] on div "3 - Slides slides" at bounding box center [168, 151] width 122 height 19
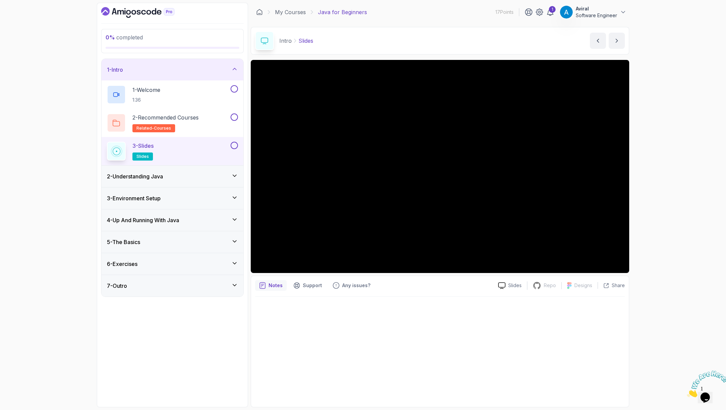
click at [188, 178] on div "2 - Understanding Java" at bounding box center [172, 176] width 131 height 8
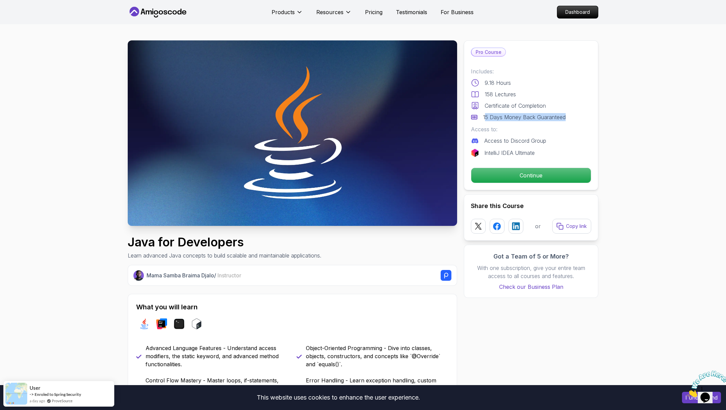
drag, startPoint x: 485, startPoint y: 119, endPoint x: 571, endPoint y: 120, distance: 85.8
click at [571, 120] on div "15 Days Money Back Guaranteed" at bounding box center [531, 117] width 120 height 8
click at [485, 118] on p "15 Days Money Back Guaranteed" at bounding box center [524, 117] width 83 height 8
drag, startPoint x: 483, startPoint y: 120, endPoint x: 571, endPoint y: 119, distance: 88.8
click at [571, 119] on div "15 Days Money Back Guaranteed" at bounding box center [531, 117] width 120 height 8
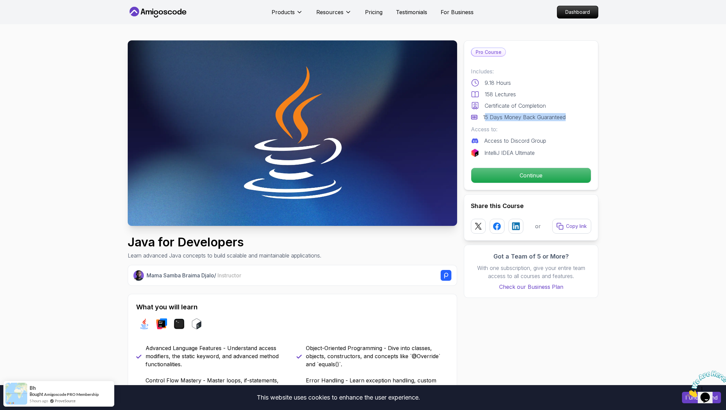
drag, startPoint x: 484, startPoint y: 117, endPoint x: 578, endPoint y: 116, distance: 93.5
click at [578, 116] on div "15 Days Money Back Guaranteed" at bounding box center [531, 117] width 120 height 8
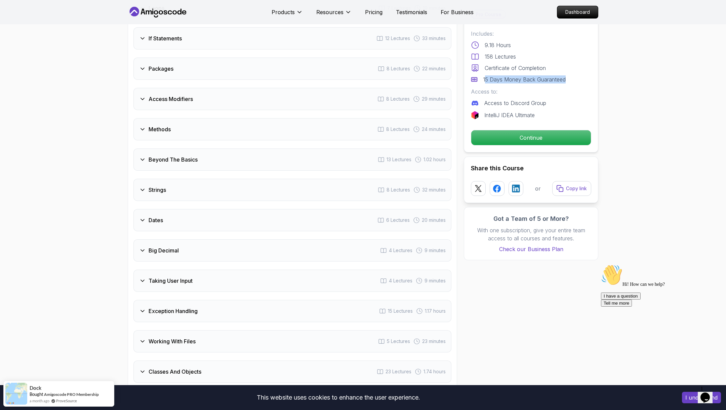
scroll to position [990, 0]
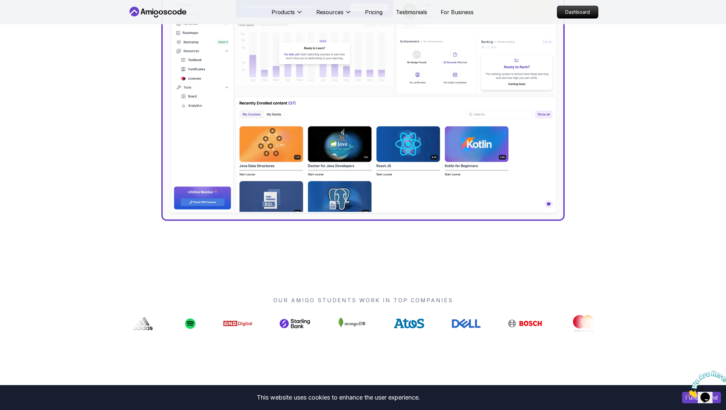
scroll to position [326, 0]
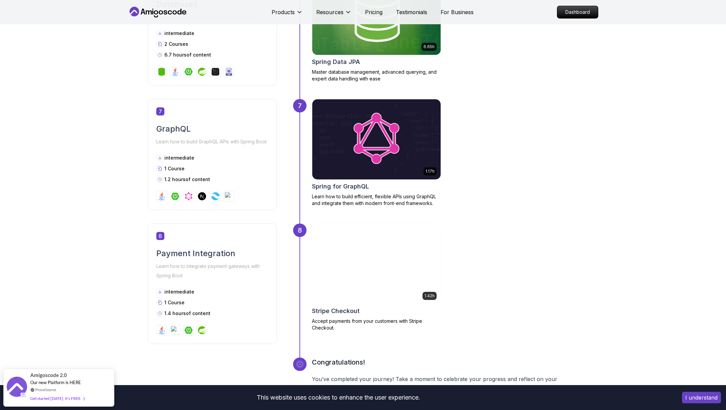
scroll to position [1126, 0]
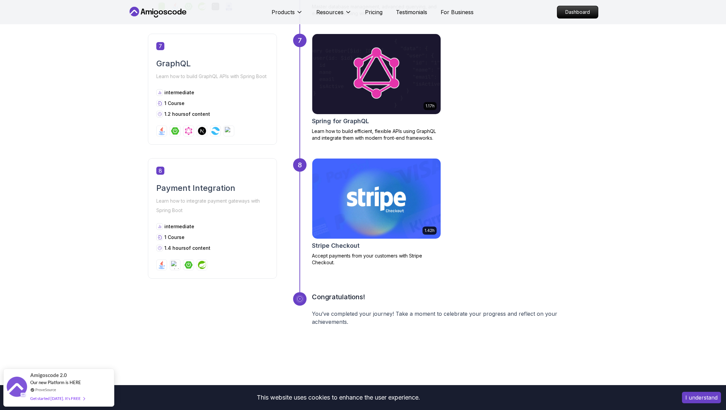
click at [332, 245] on h2 "Stripe Checkout" at bounding box center [336, 245] width 48 height 9
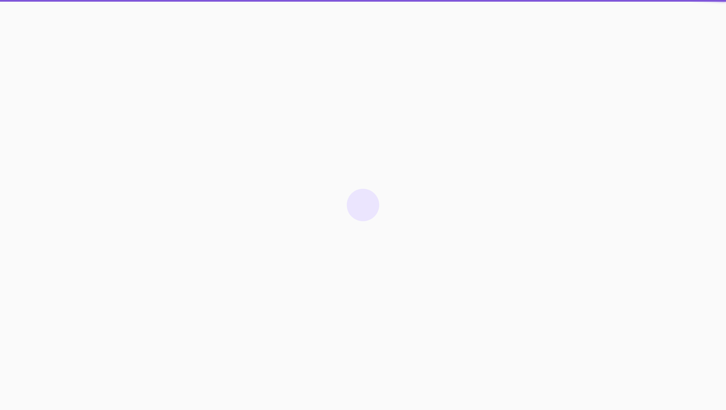
click at [384, 214] on html "3s" at bounding box center [363, 205] width 726 height 410
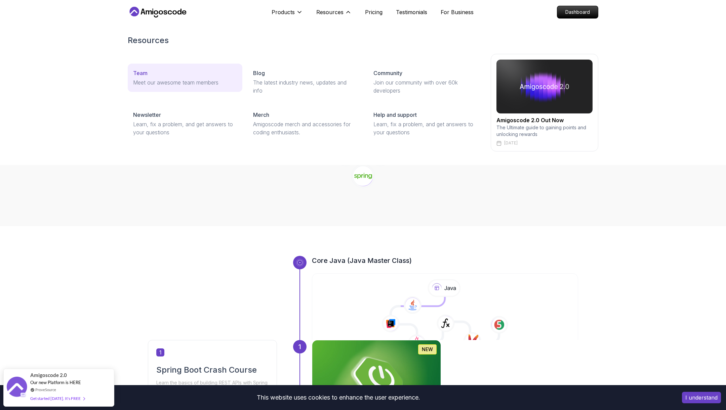
click at [182, 86] on p "Meet our awesome team members" at bounding box center [185, 82] width 104 height 8
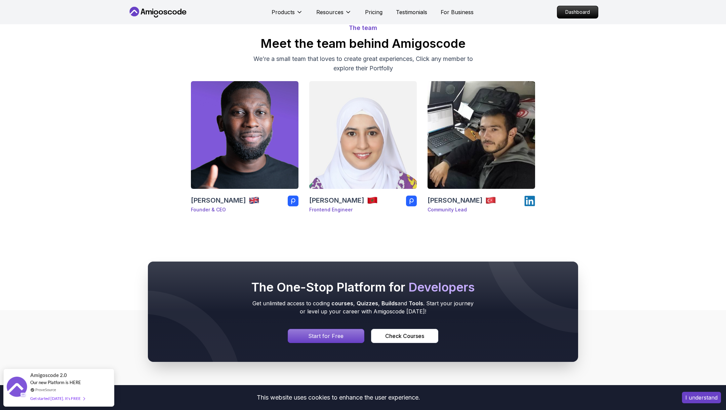
scroll to position [41, 0]
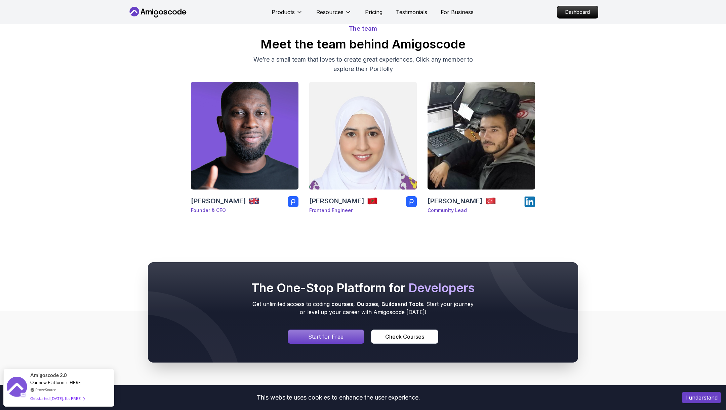
click at [415, 203] on rect at bounding box center [411, 201] width 11 height 11
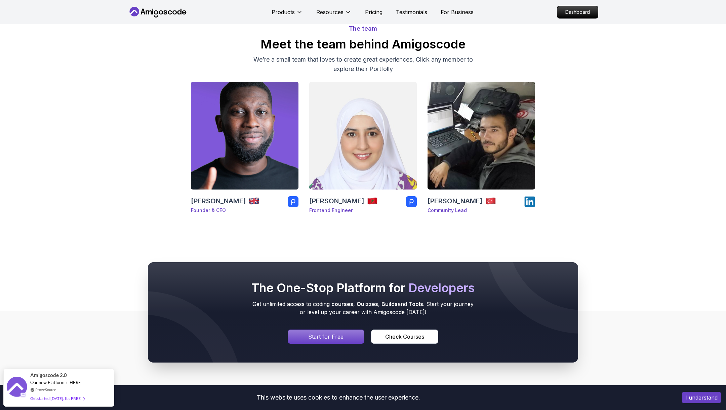
click at [279, 169] on img at bounding box center [244, 135] width 113 height 113
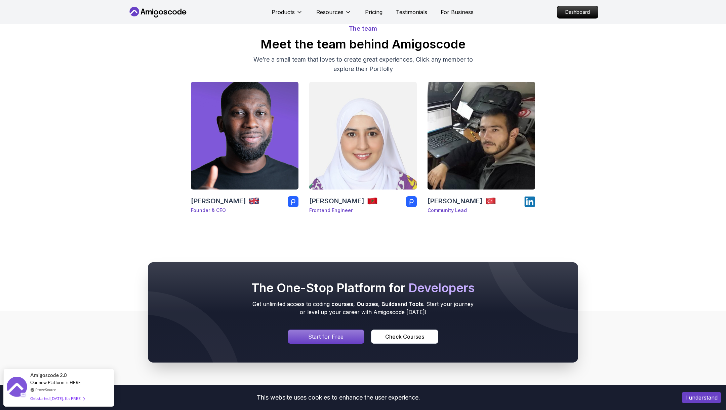
click at [532, 202] on icon at bounding box center [530, 201] width 11 height 11
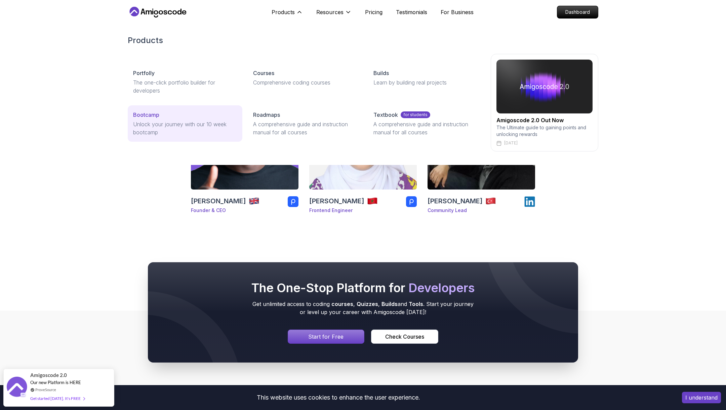
click at [217, 115] on div "Bootcamp" at bounding box center [185, 115] width 104 height 8
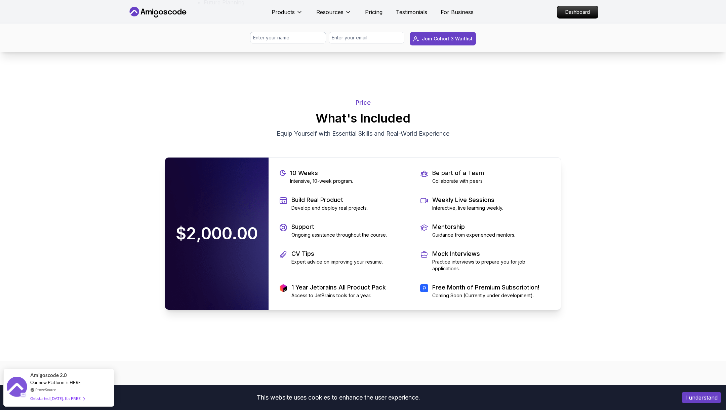
scroll to position [1393, 0]
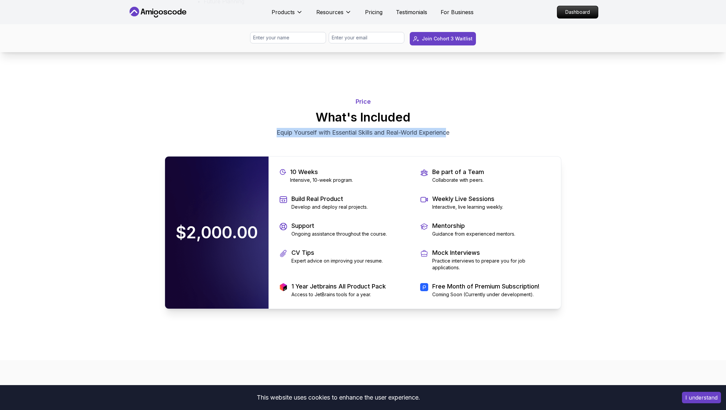
drag, startPoint x: 275, startPoint y: 133, endPoint x: 452, endPoint y: 130, distance: 176.2
click at [451, 131] on p "Equip Yourself with Essential Skills and Real-World Experience" at bounding box center [363, 132] width 226 height 9
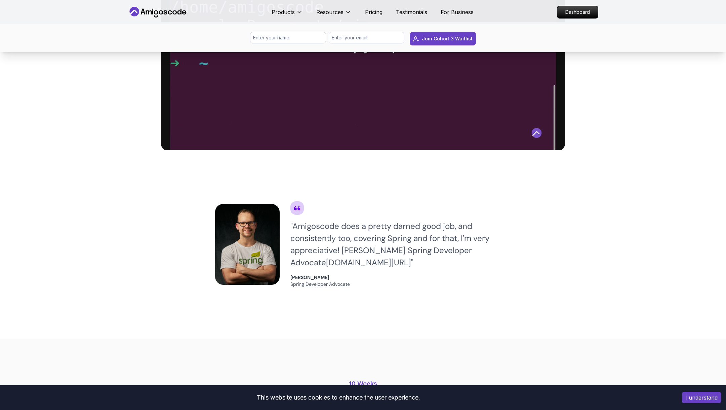
scroll to position [0, 0]
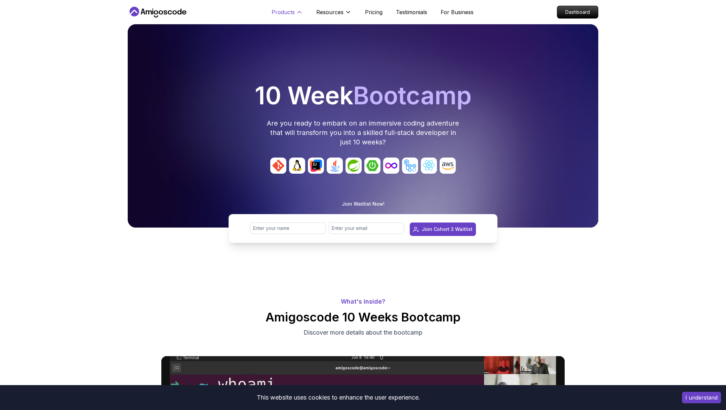
click at [282, 14] on p "Products" at bounding box center [283, 12] width 23 height 8
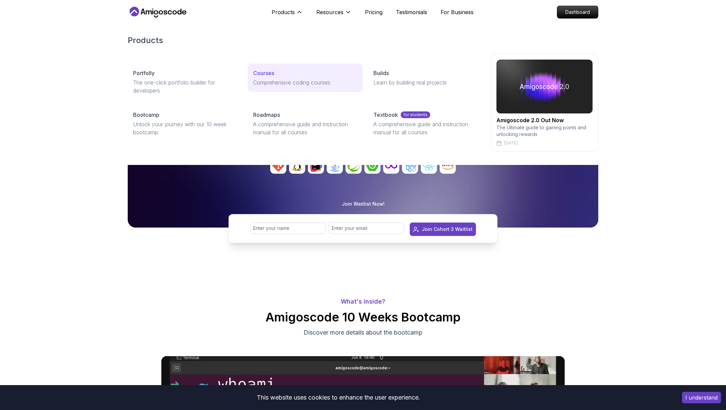
click at [287, 83] on p "Comprehensive coding courses" at bounding box center [305, 82] width 104 height 8
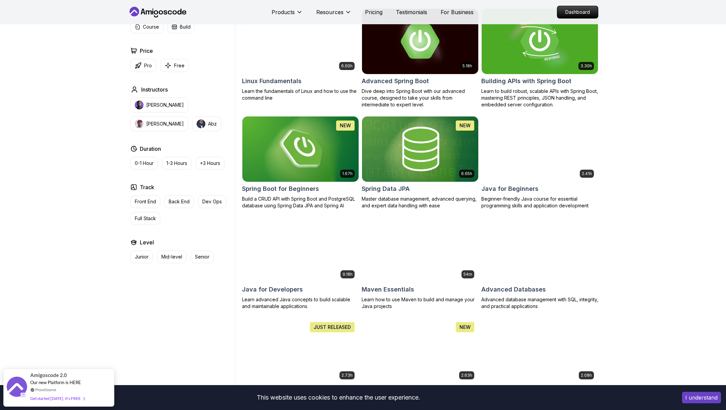
scroll to position [251, 0]
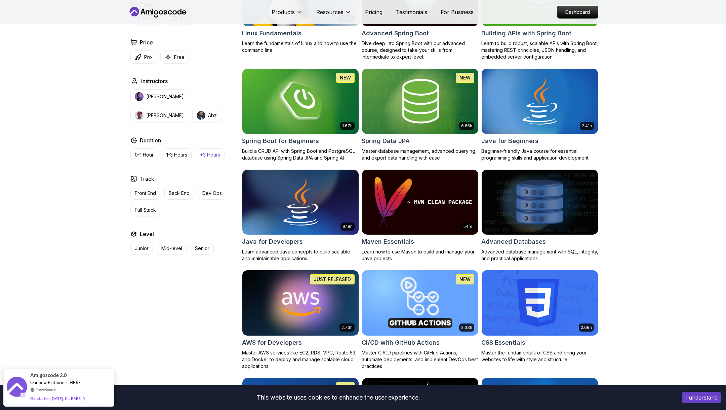
click at [216, 158] on button "+3 Hours" at bounding box center [210, 154] width 29 height 13
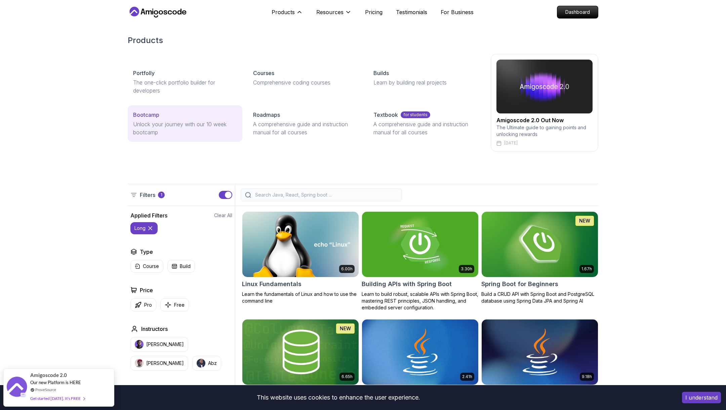
click at [194, 119] on link "Bootcamp Unlock your journey with our 10 week bootcamp" at bounding box center [185, 123] width 115 height 36
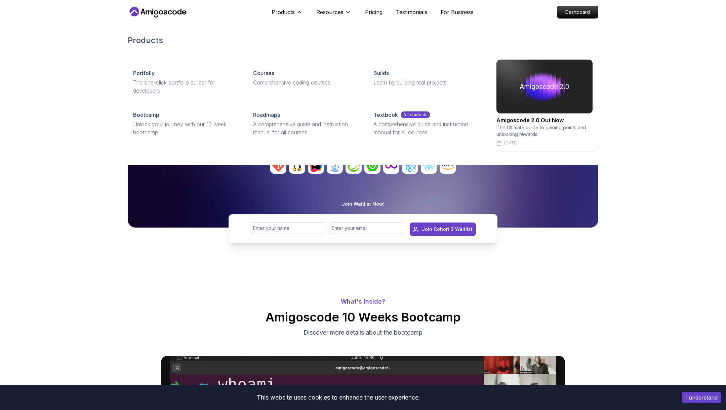
click at [290, 102] on div "Portfolly The one-click portfolio builder for developers Courses Comprehensive …" at bounding box center [305, 103] width 355 height 78
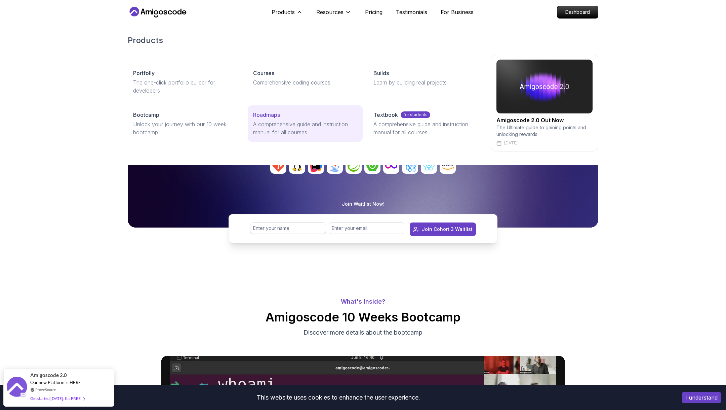
click at [282, 121] on p "A comprehensive guide and instruction manual for all courses" at bounding box center [305, 128] width 104 height 16
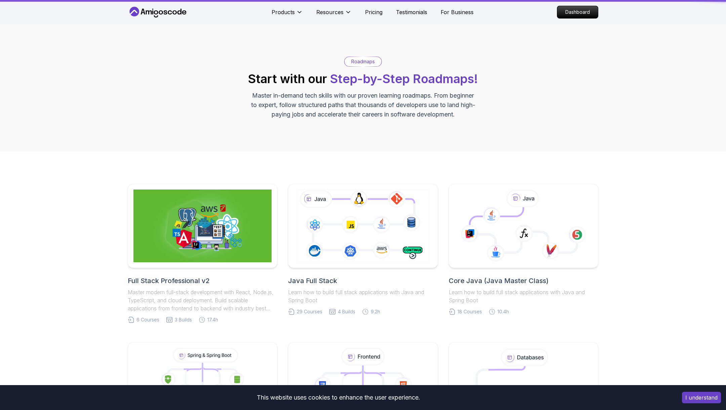
scroll to position [174, 0]
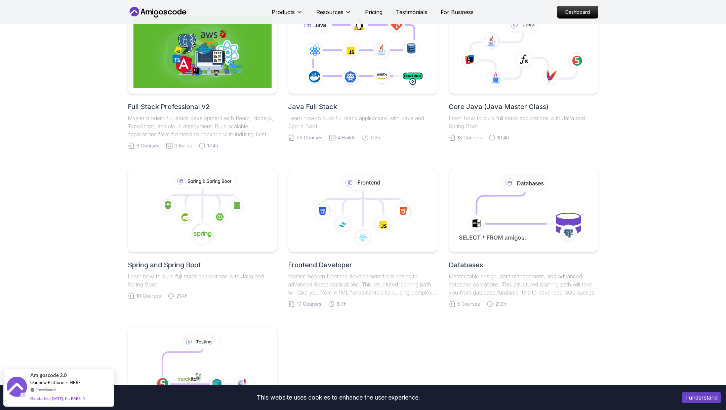
click at [181, 108] on h2 "Full Stack Professional v2" at bounding box center [203, 106] width 150 height 9
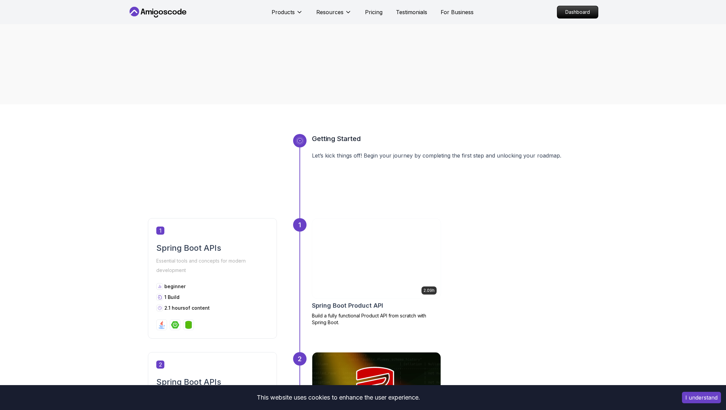
scroll to position [131, 0]
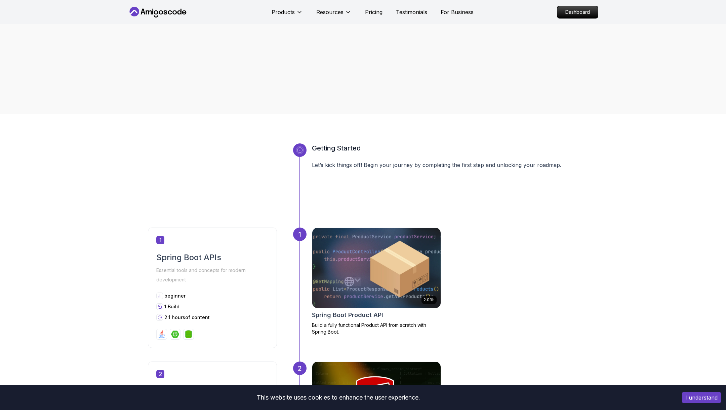
click at [390, 269] on img at bounding box center [376, 268] width 135 height 84
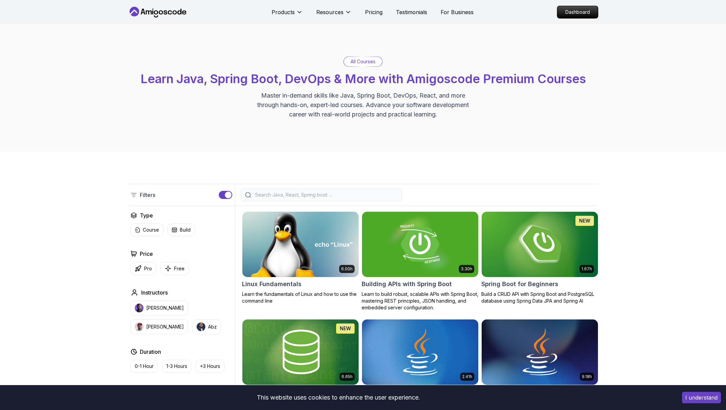
scroll to position [72, 0]
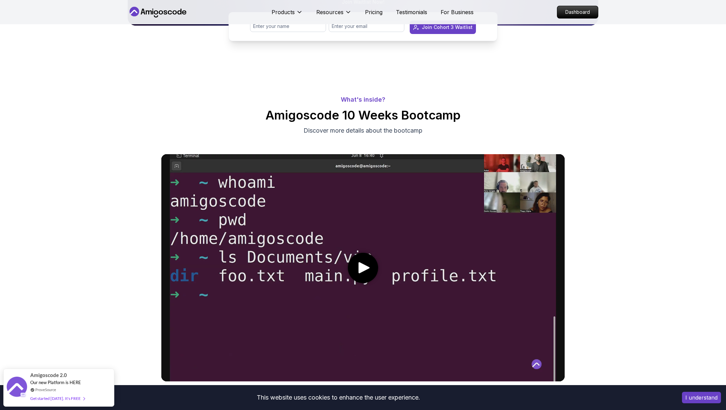
scroll to position [89, 0]
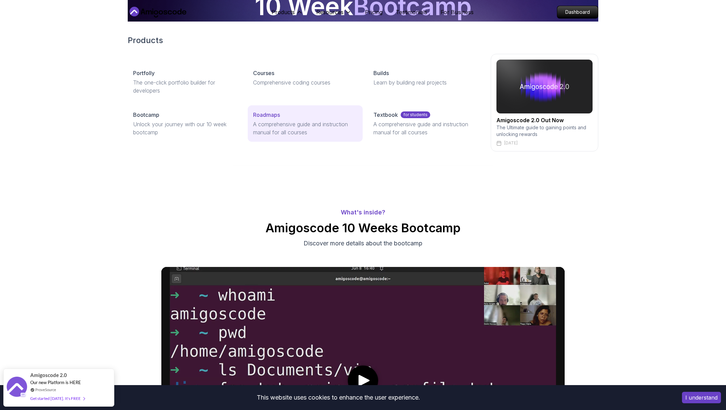
click at [280, 122] on p "A comprehensive guide and instruction manual for all courses" at bounding box center [305, 128] width 104 height 16
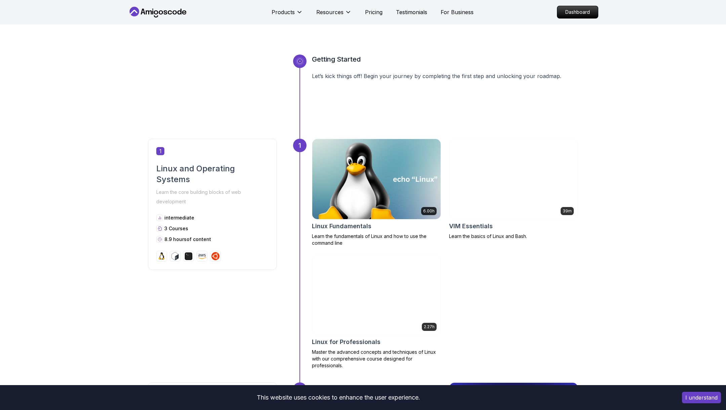
scroll to position [208, 0]
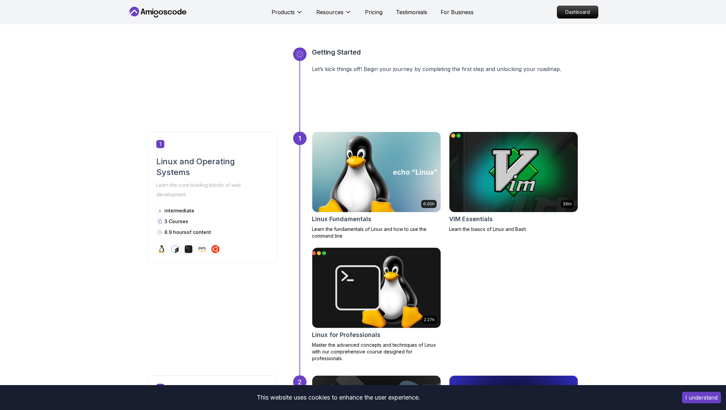
click at [499, 174] on img at bounding box center [513, 172] width 135 height 84
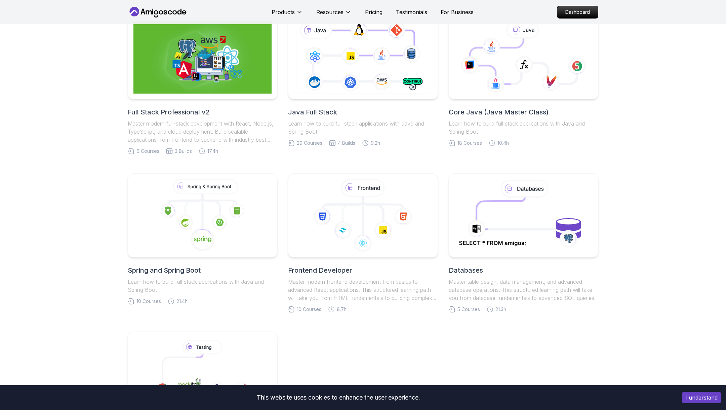
scroll to position [169, 0]
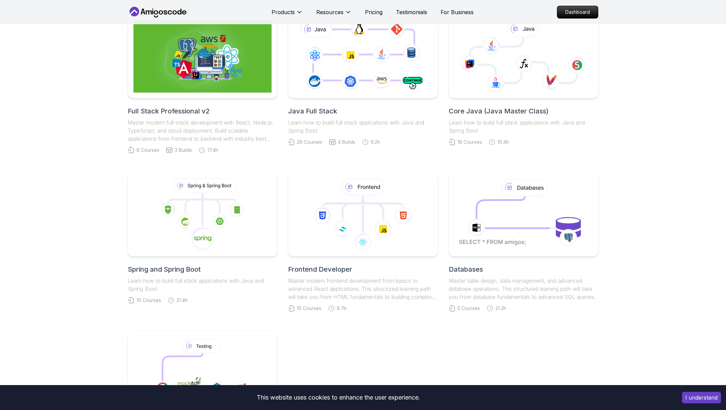
click at [503, 111] on h2 "Core Java (Java Master Class)" at bounding box center [524, 110] width 150 height 9
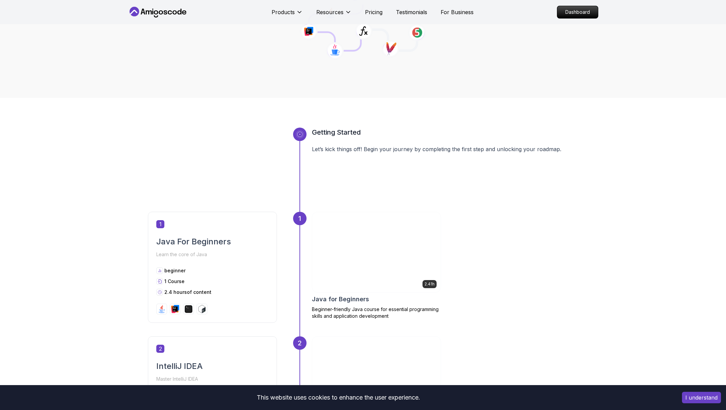
scroll to position [127, 0]
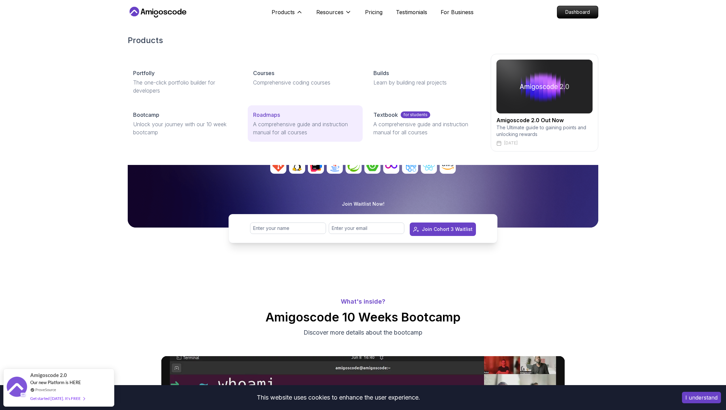
click at [278, 119] on link "Roadmaps A comprehensive guide and instruction manual for all courses" at bounding box center [305, 123] width 115 height 36
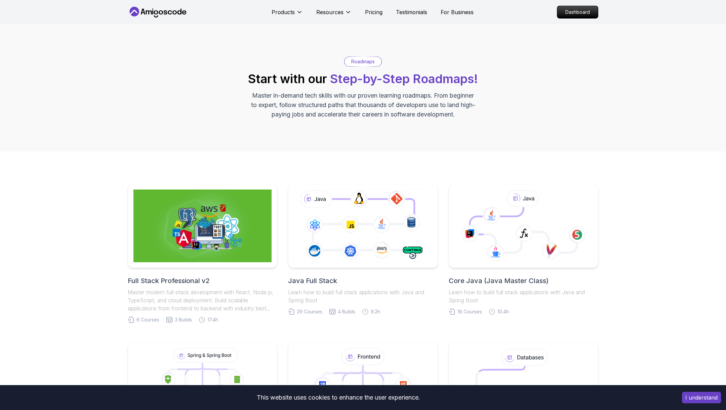
scroll to position [213, 0]
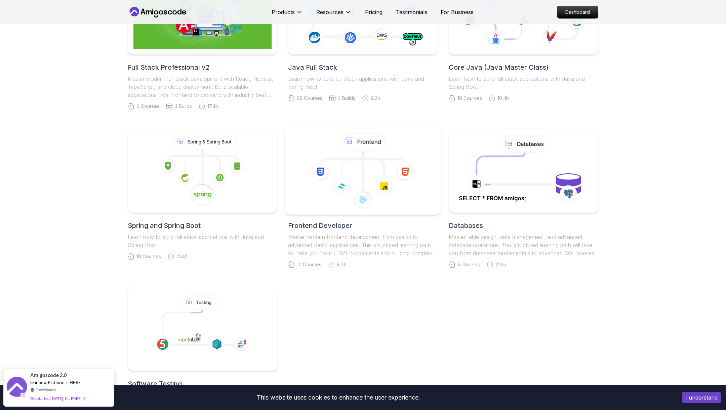
click at [366, 204] on icon at bounding box center [363, 199] width 19 height 19
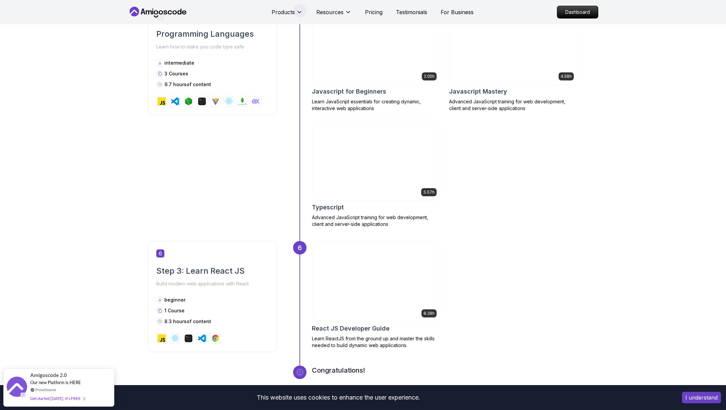
scroll to position [963, 0]
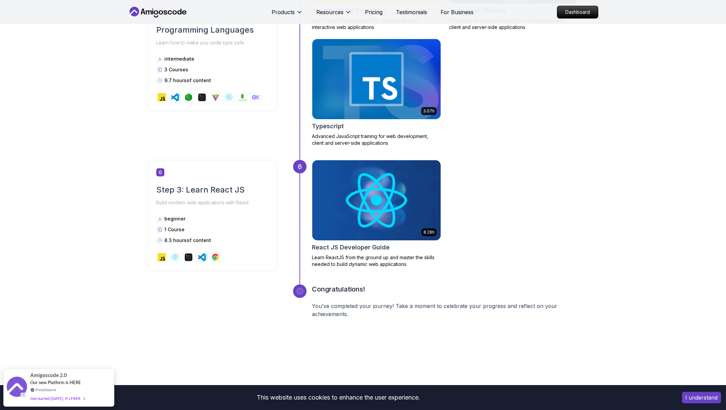
click at [342, 247] on h2 "React JS Developer Guide" at bounding box center [351, 246] width 78 height 9
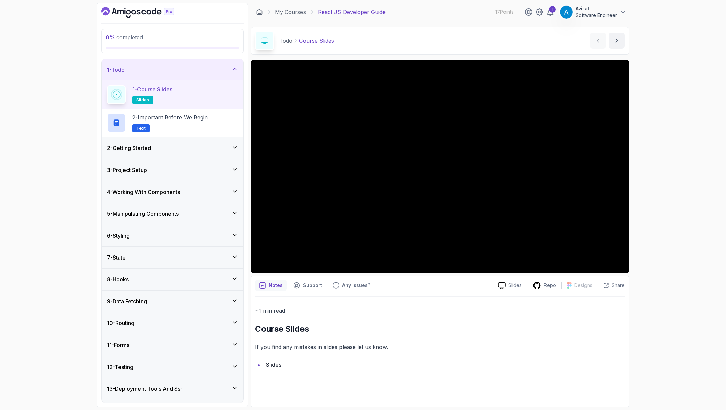
scroll to position [39, 0]
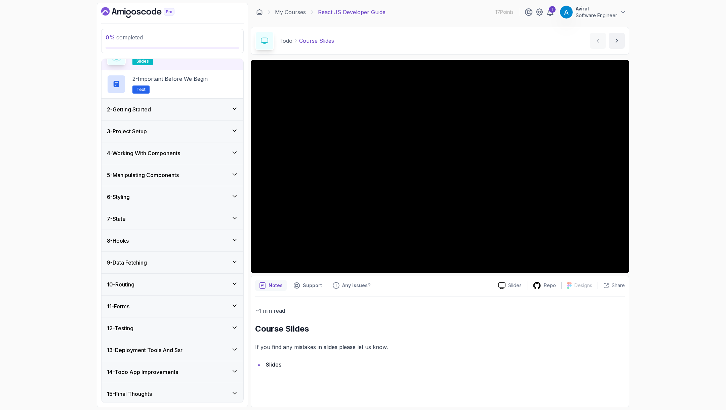
click at [143, 325] on div "12 - Testing" at bounding box center [172, 328] width 131 height 8
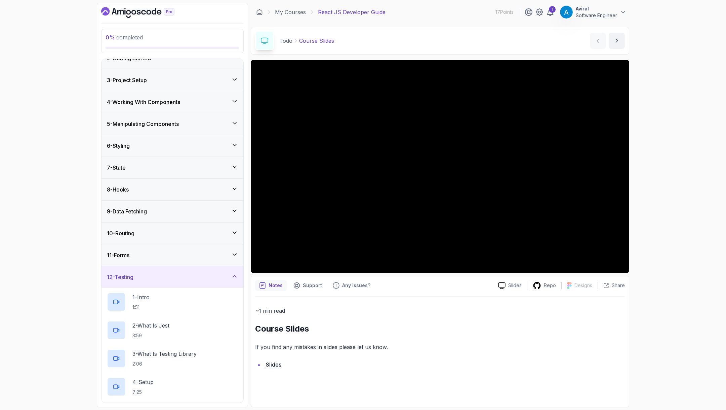
scroll to position [8, 0]
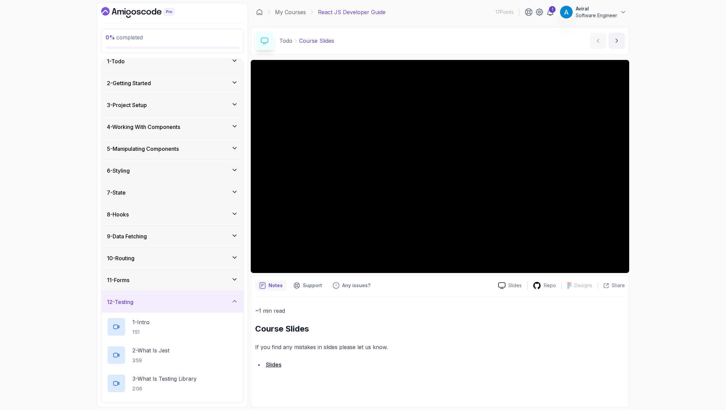
click at [145, 305] on div "12 - Testing" at bounding box center [173, 302] width 142 height 22
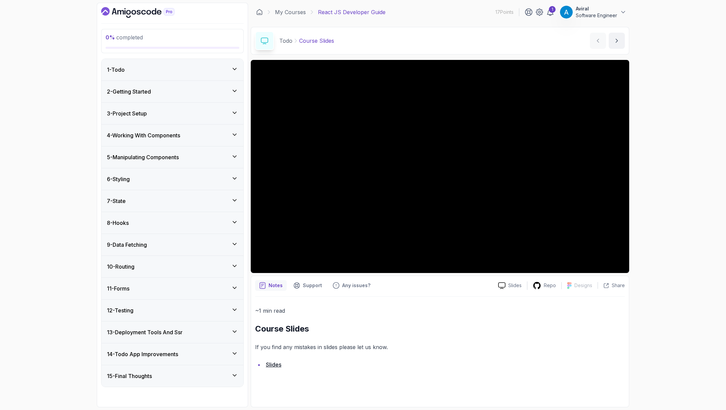
click at [151, 68] on div "1 - Todo" at bounding box center [172, 70] width 131 height 8
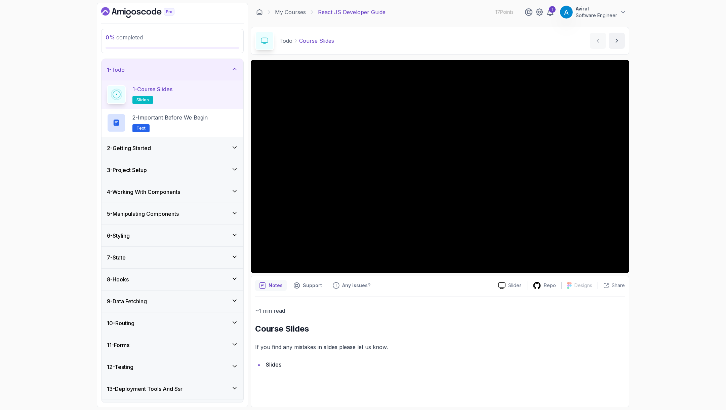
scroll to position [39, 0]
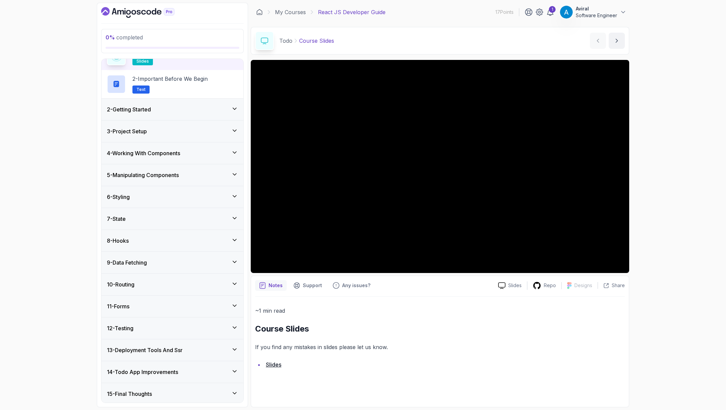
click at [142, 309] on div "11 - Forms" at bounding box center [173, 306] width 142 height 22
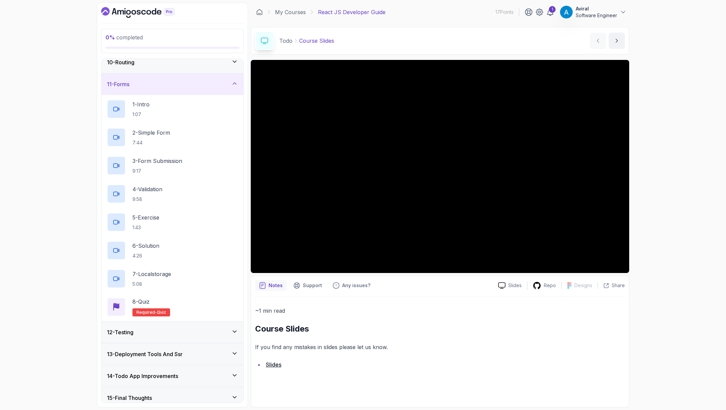
scroll to position [208, 0]
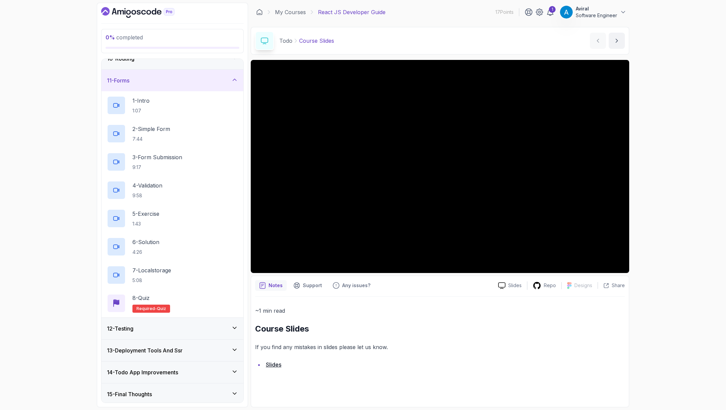
click at [153, 327] on div "12 - Testing" at bounding box center [172, 328] width 131 height 8
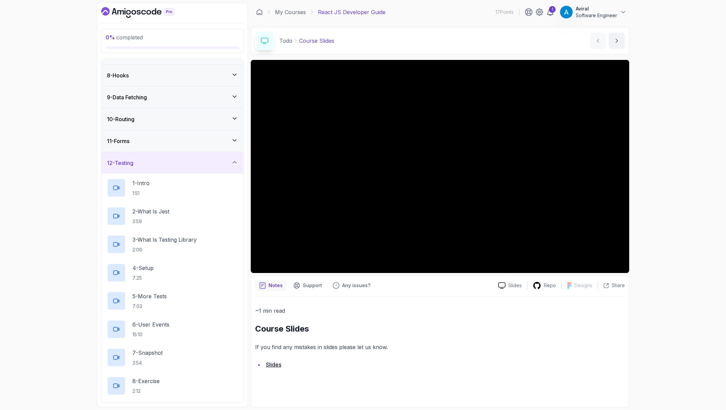
scroll to position [169, 0]
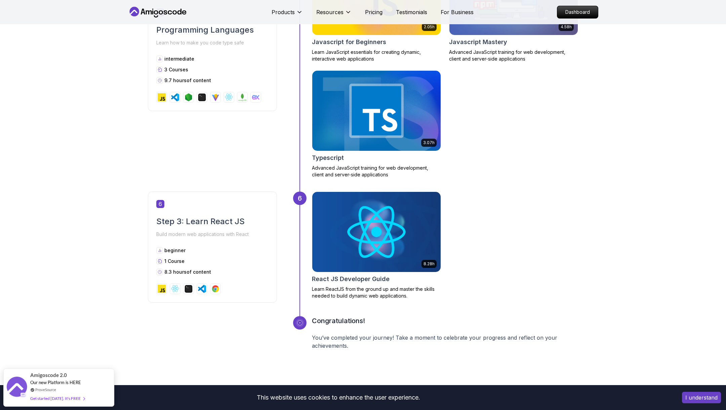
scroll to position [930, 0]
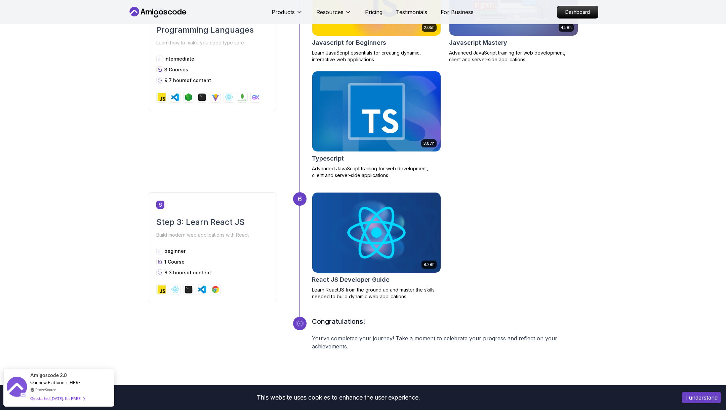
click at [359, 156] on div "Typescript" at bounding box center [376, 158] width 129 height 9
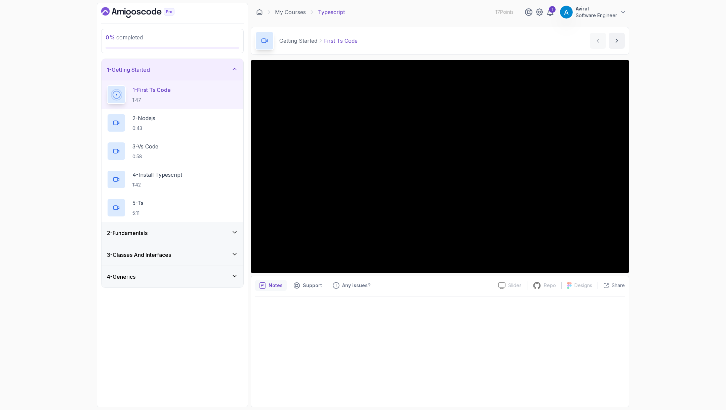
click at [166, 231] on div "2 - Fundamentals" at bounding box center [172, 233] width 131 height 8
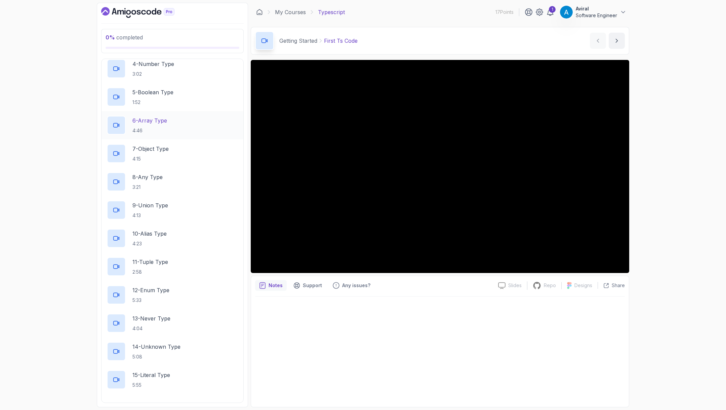
scroll to position [195, 0]
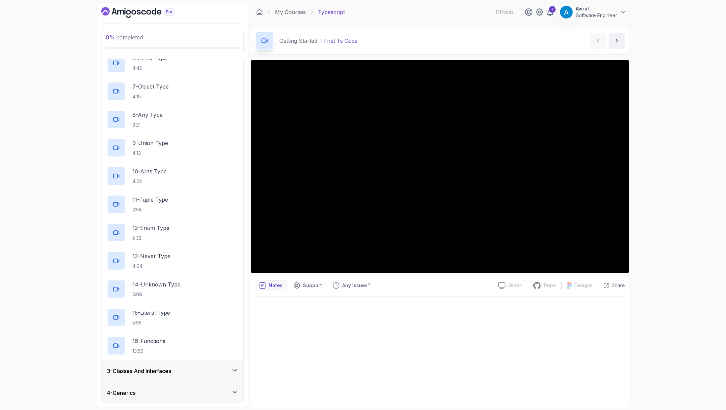
click at [173, 392] on div "4 - Generics" at bounding box center [172, 392] width 131 height 8
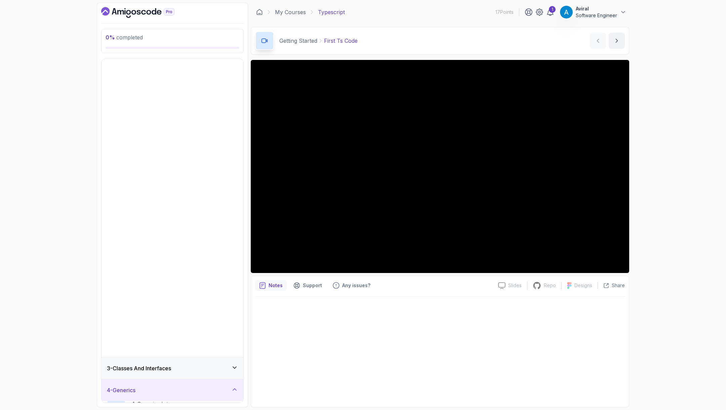
scroll to position [0, 0]
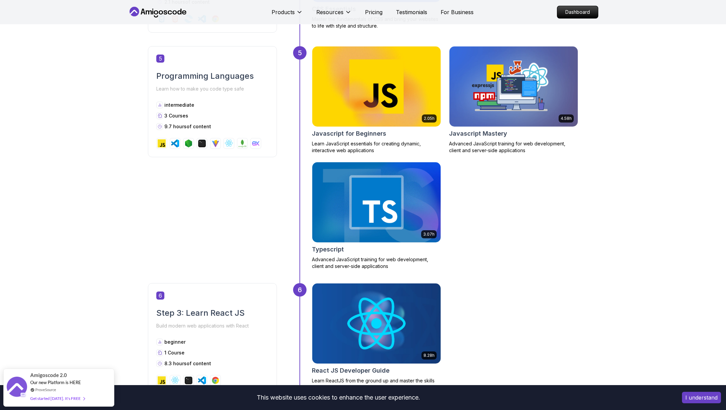
scroll to position [365, 0]
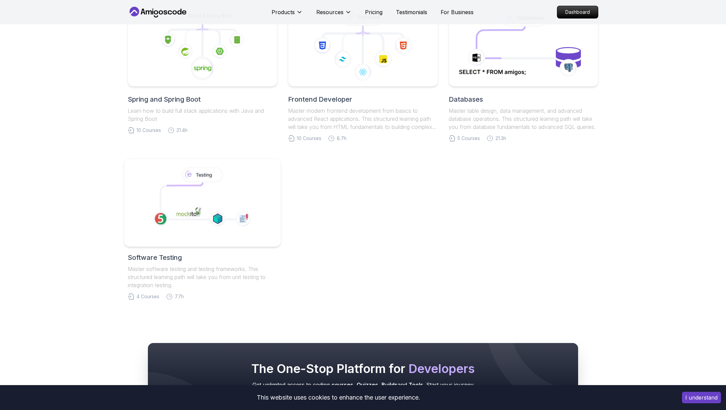
scroll to position [365, 0]
